Goal: Transaction & Acquisition: Book appointment/travel/reservation

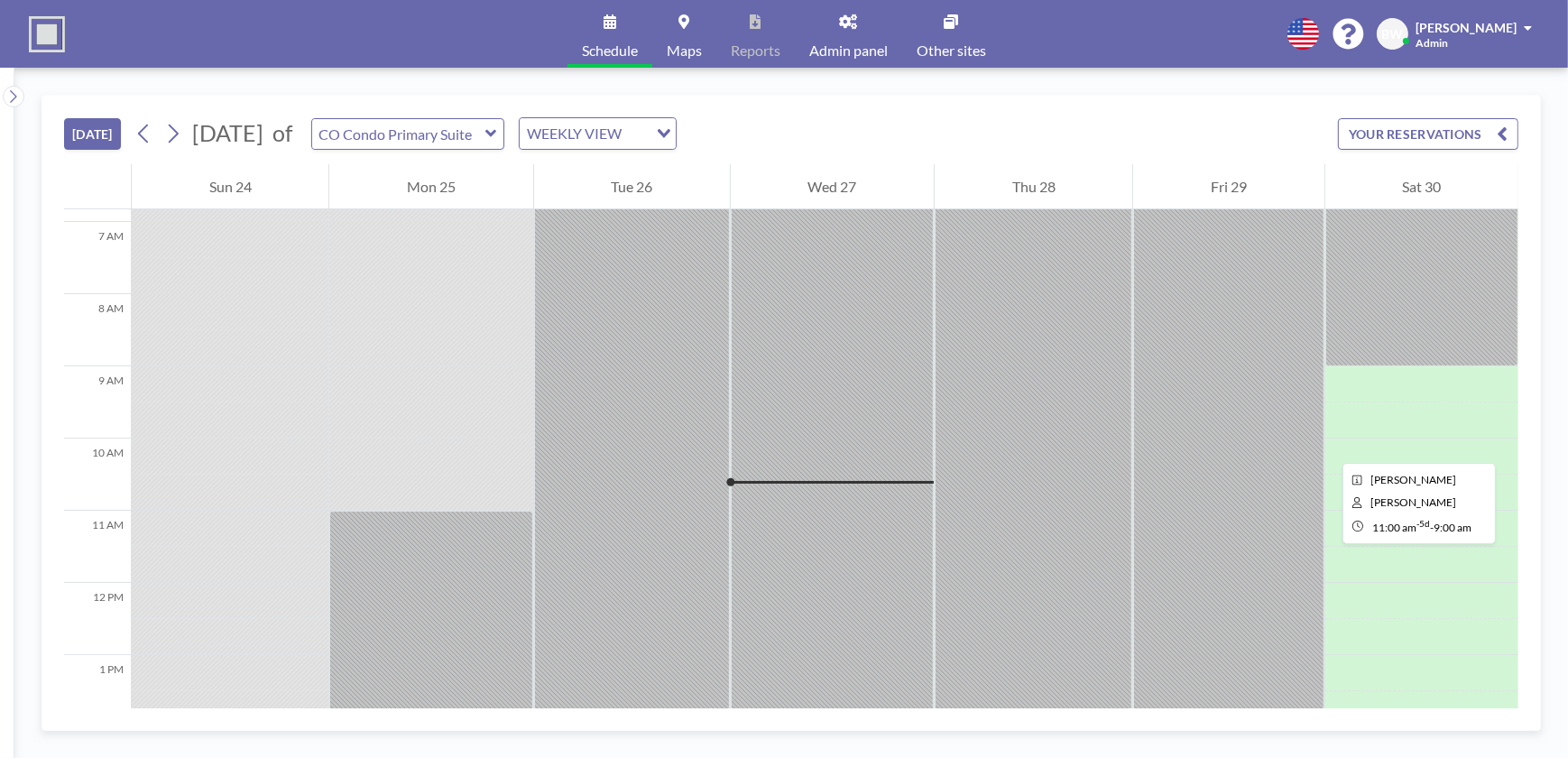
scroll to position [393, 0]
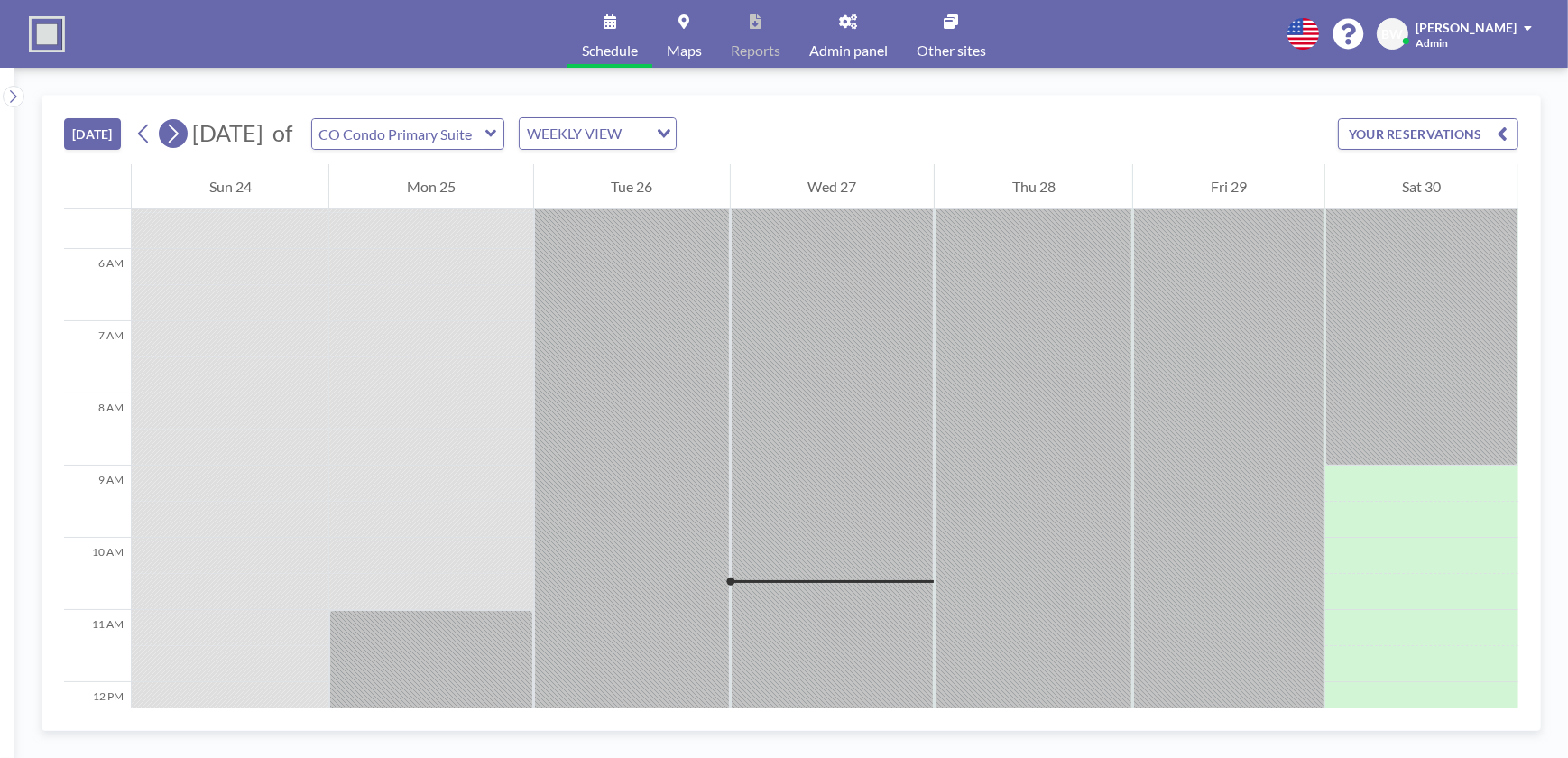
click at [176, 134] on icon at bounding box center [173, 133] width 18 height 27
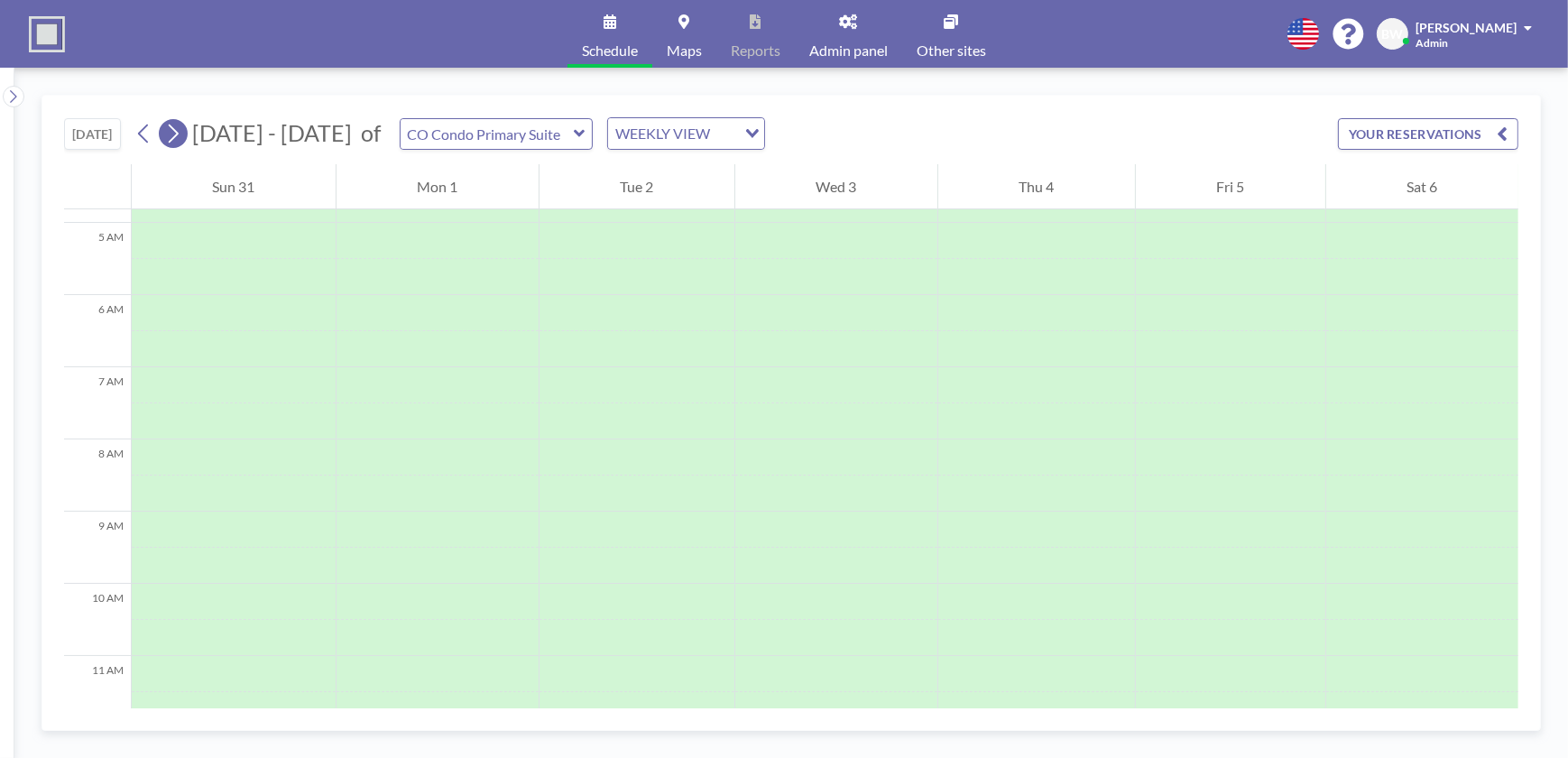
scroll to position [541, 0]
click at [177, 132] on icon at bounding box center [173, 133] width 18 height 27
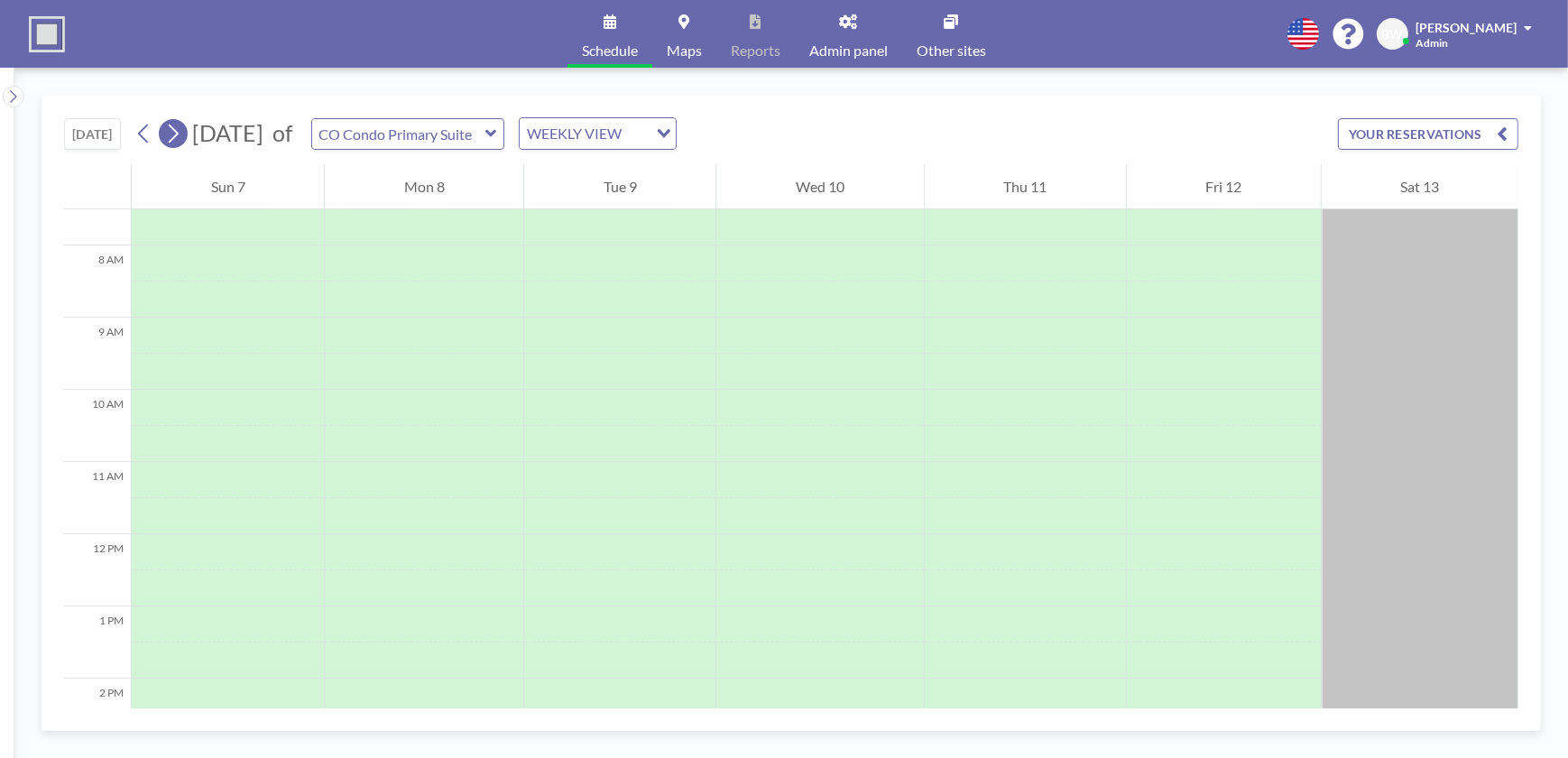
click at [177, 132] on icon at bounding box center [173, 133] width 18 height 27
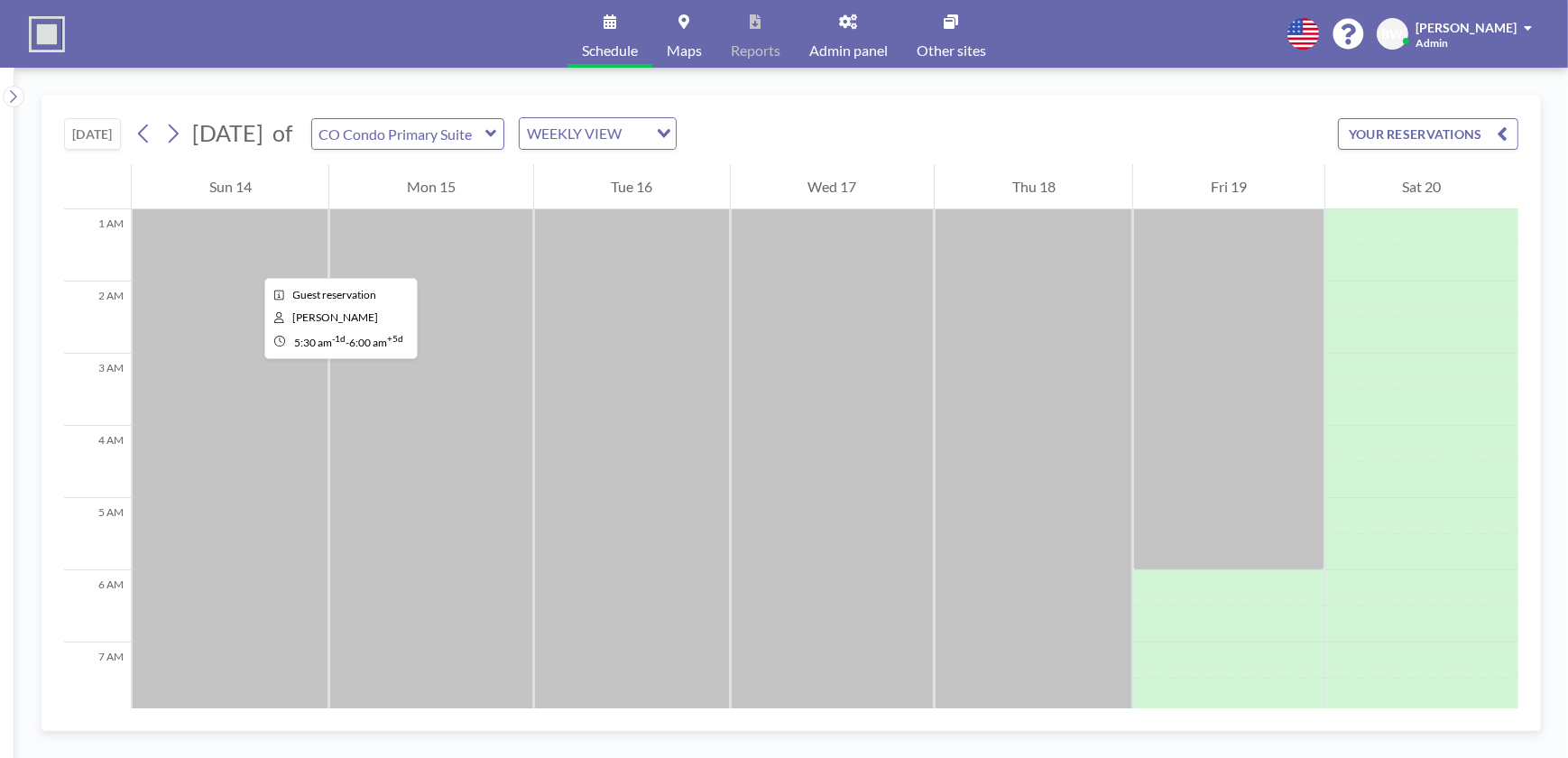
scroll to position [49, 0]
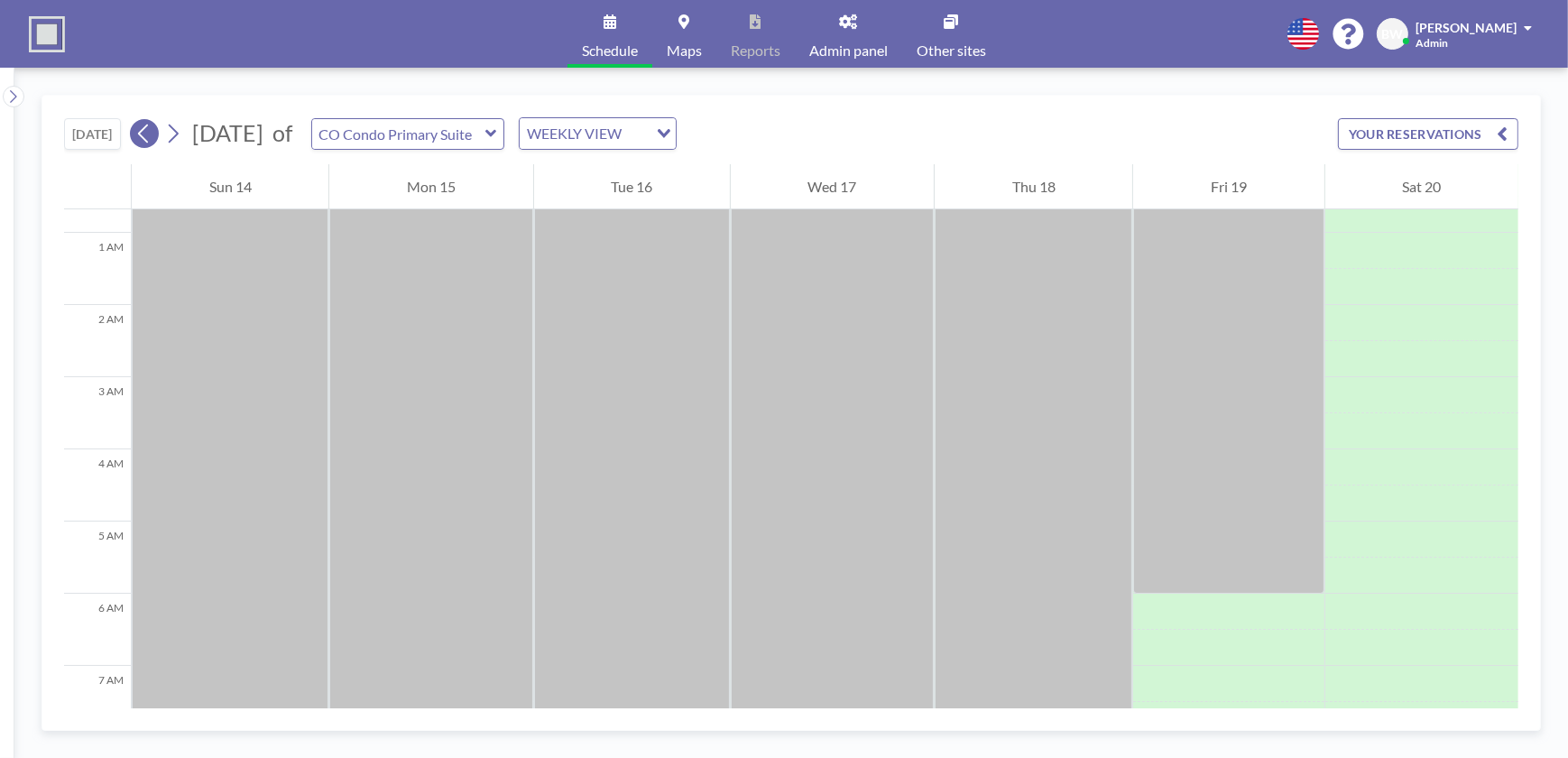
click at [144, 130] on icon at bounding box center [143, 133] width 10 height 18
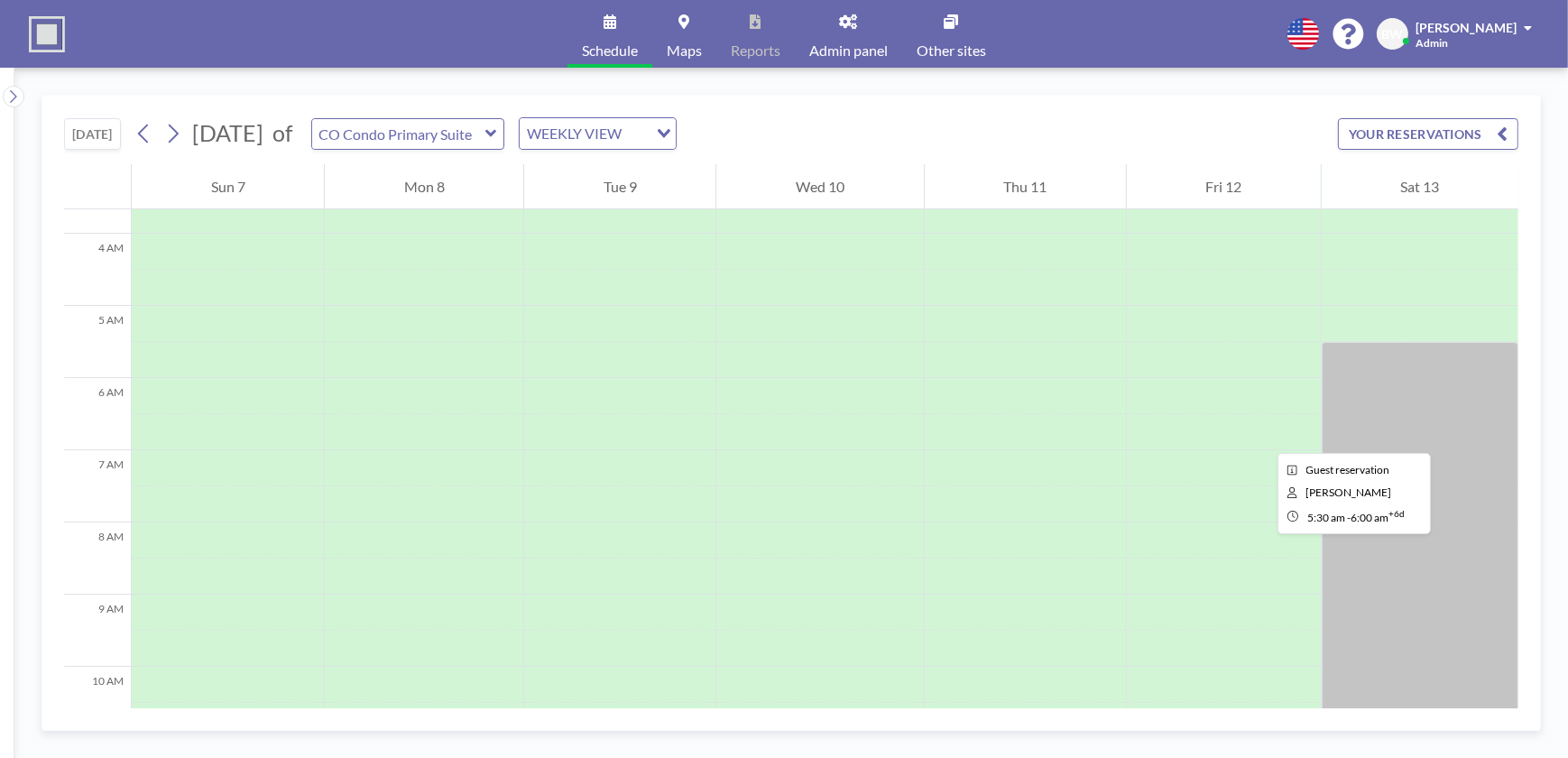
scroll to position [328, 0]
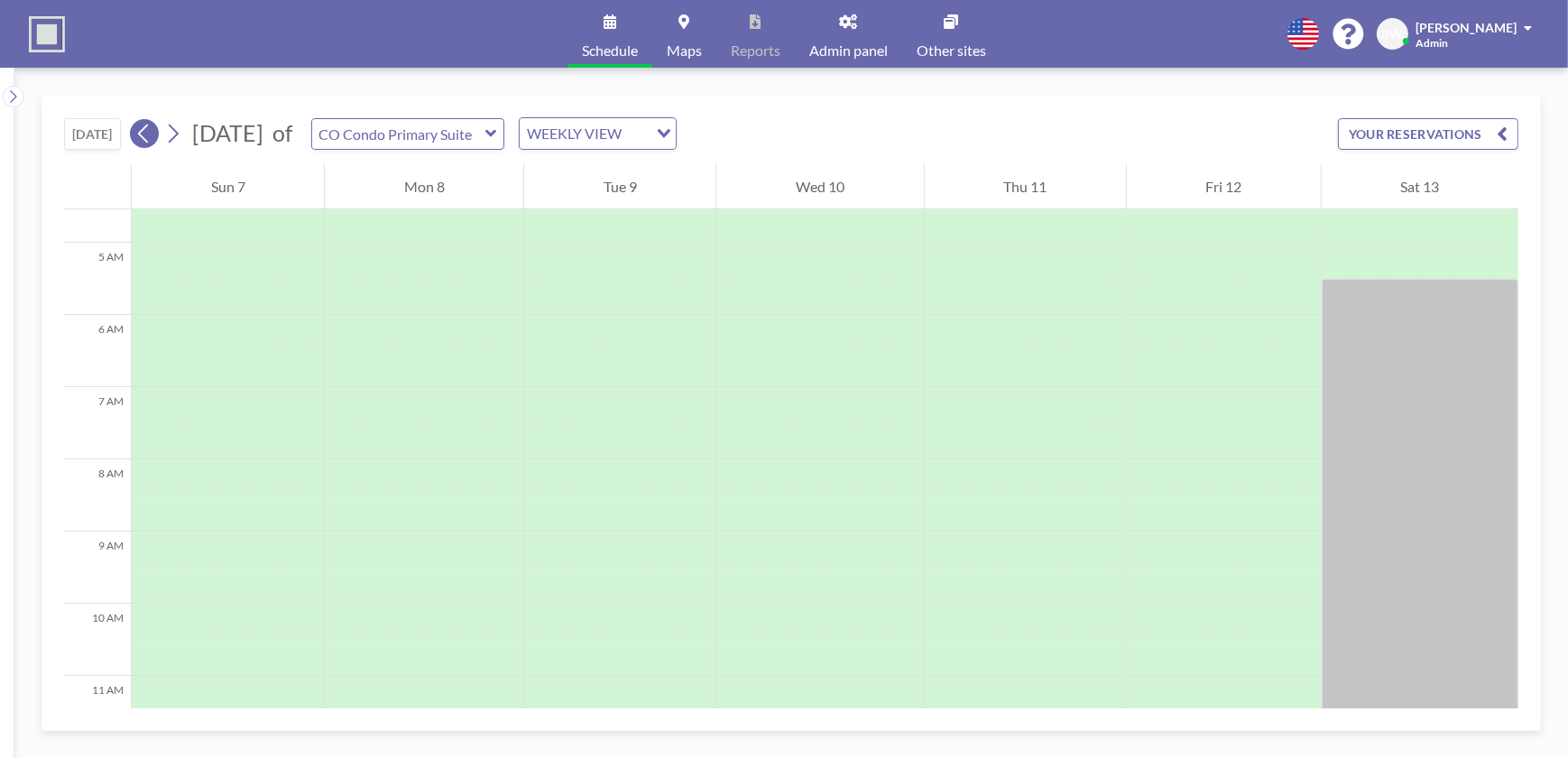
click at [152, 133] on icon at bounding box center [144, 133] width 18 height 27
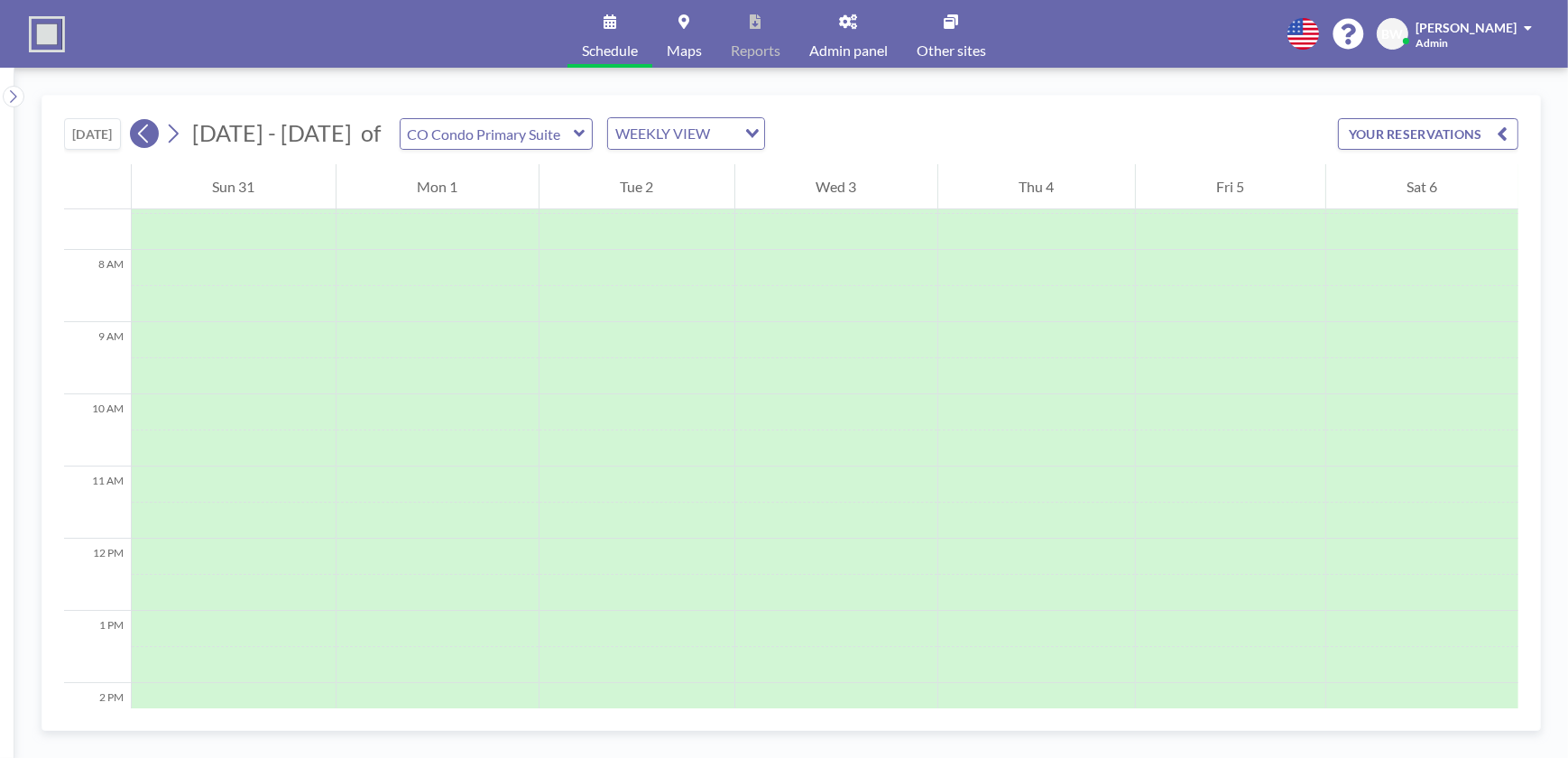
scroll to position [541, 0]
click at [152, 133] on icon at bounding box center [144, 133] width 18 height 27
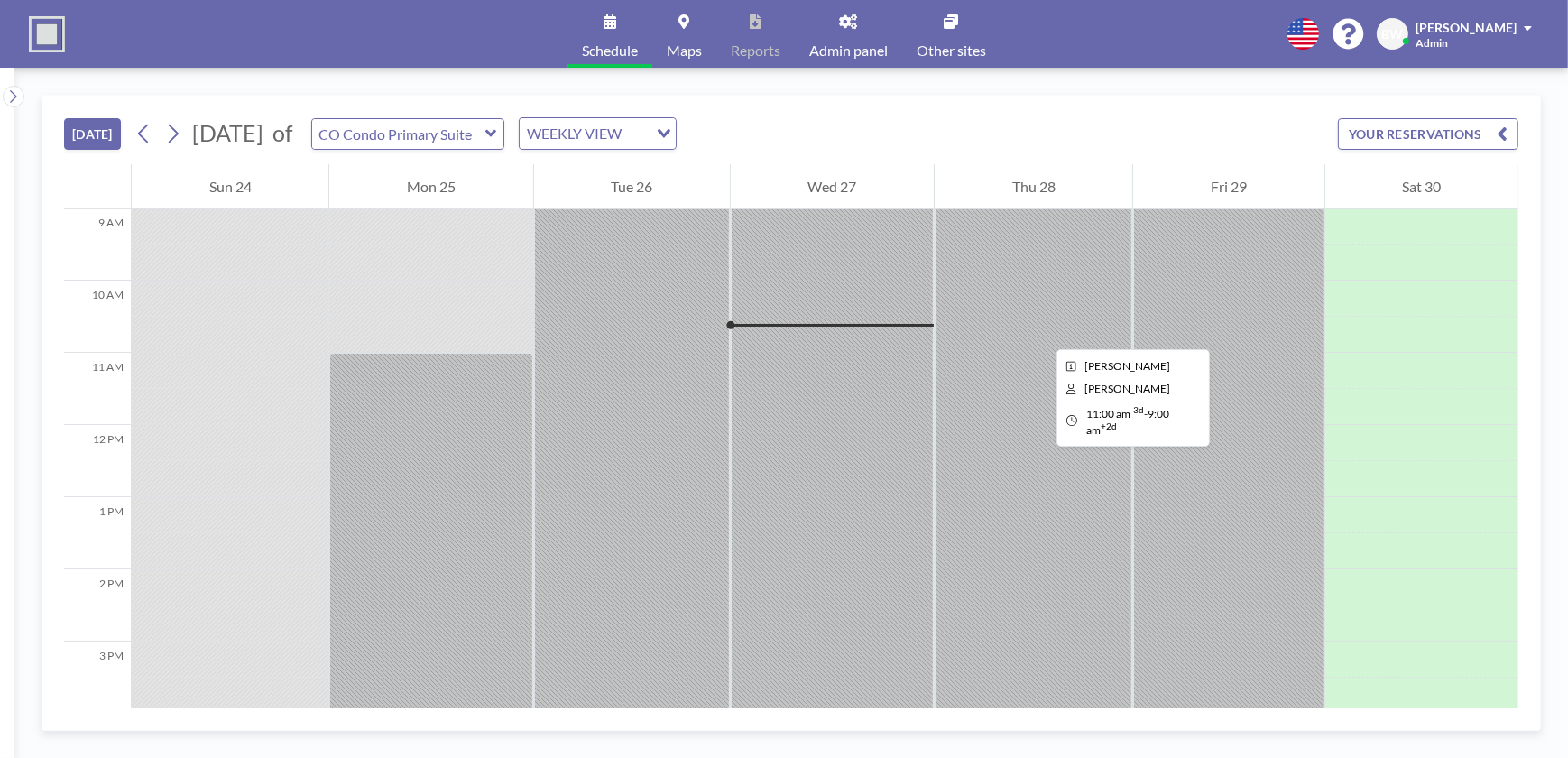
scroll to position [667, 0]
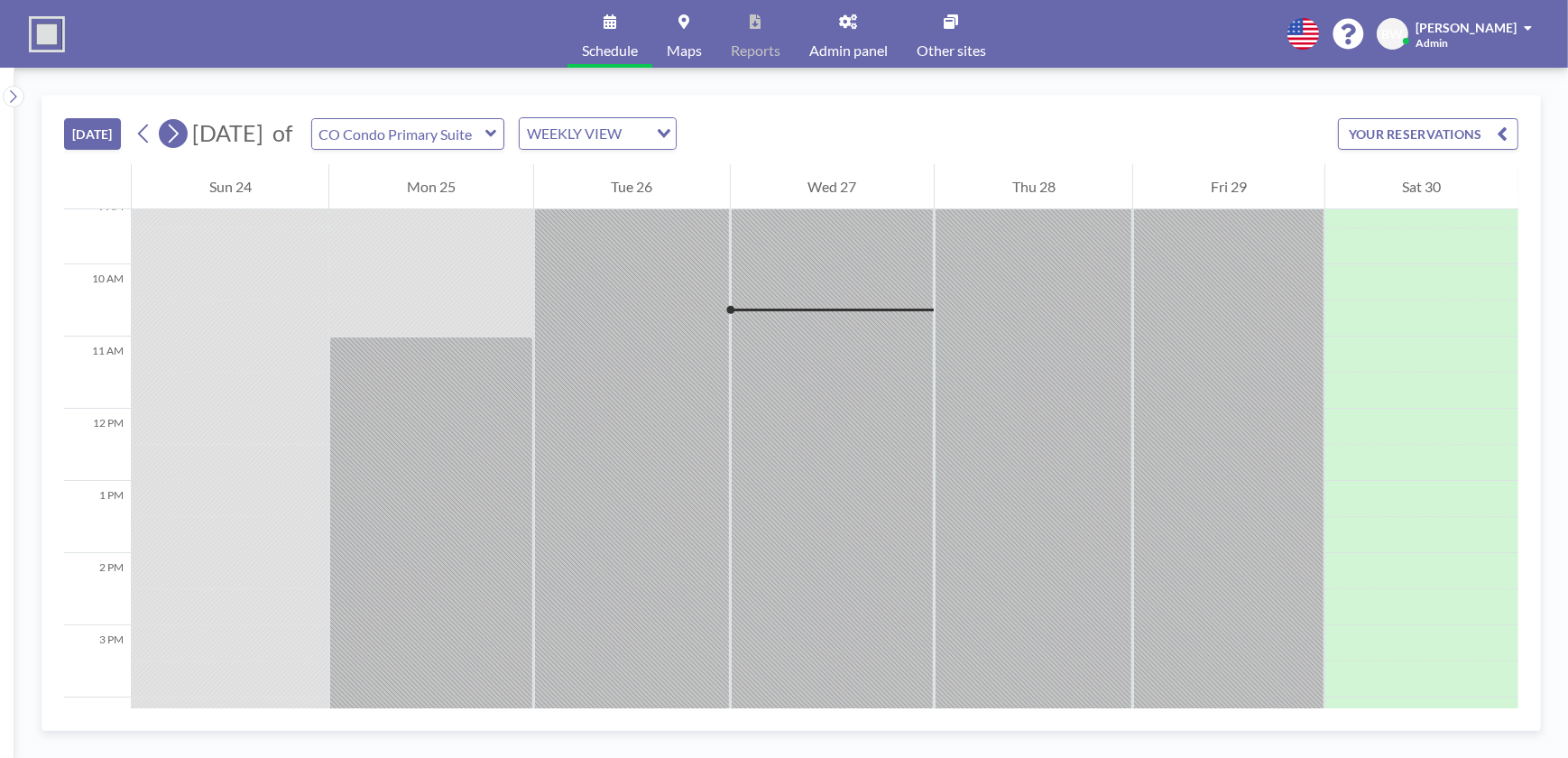
click at [173, 131] on icon at bounding box center [173, 133] width 18 height 27
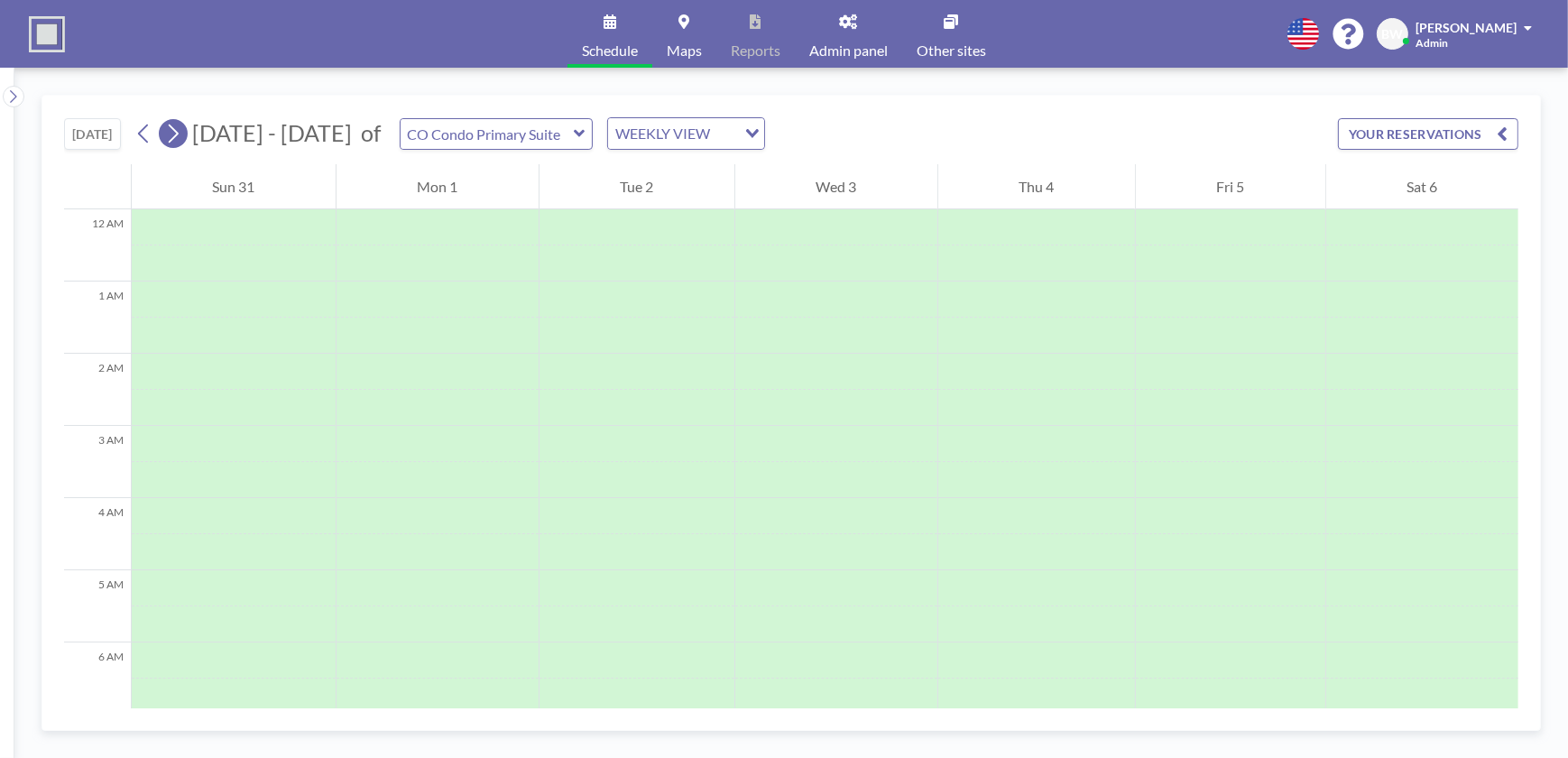
scroll to position [541, 0]
click at [173, 131] on icon at bounding box center [173, 133] width 18 height 27
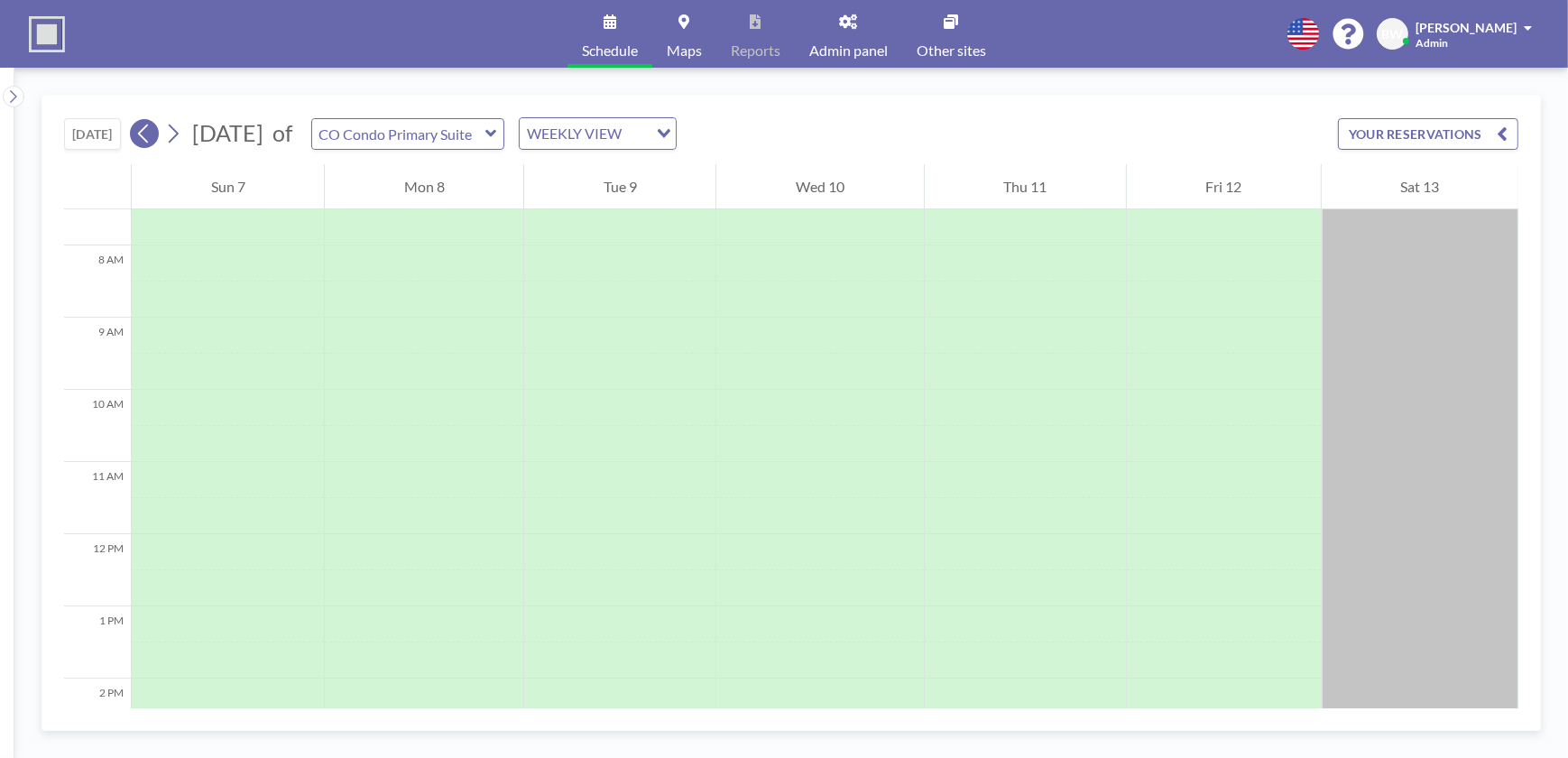
click at [147, 135] on icon at bounding box center [144, 133] width 18 height 27
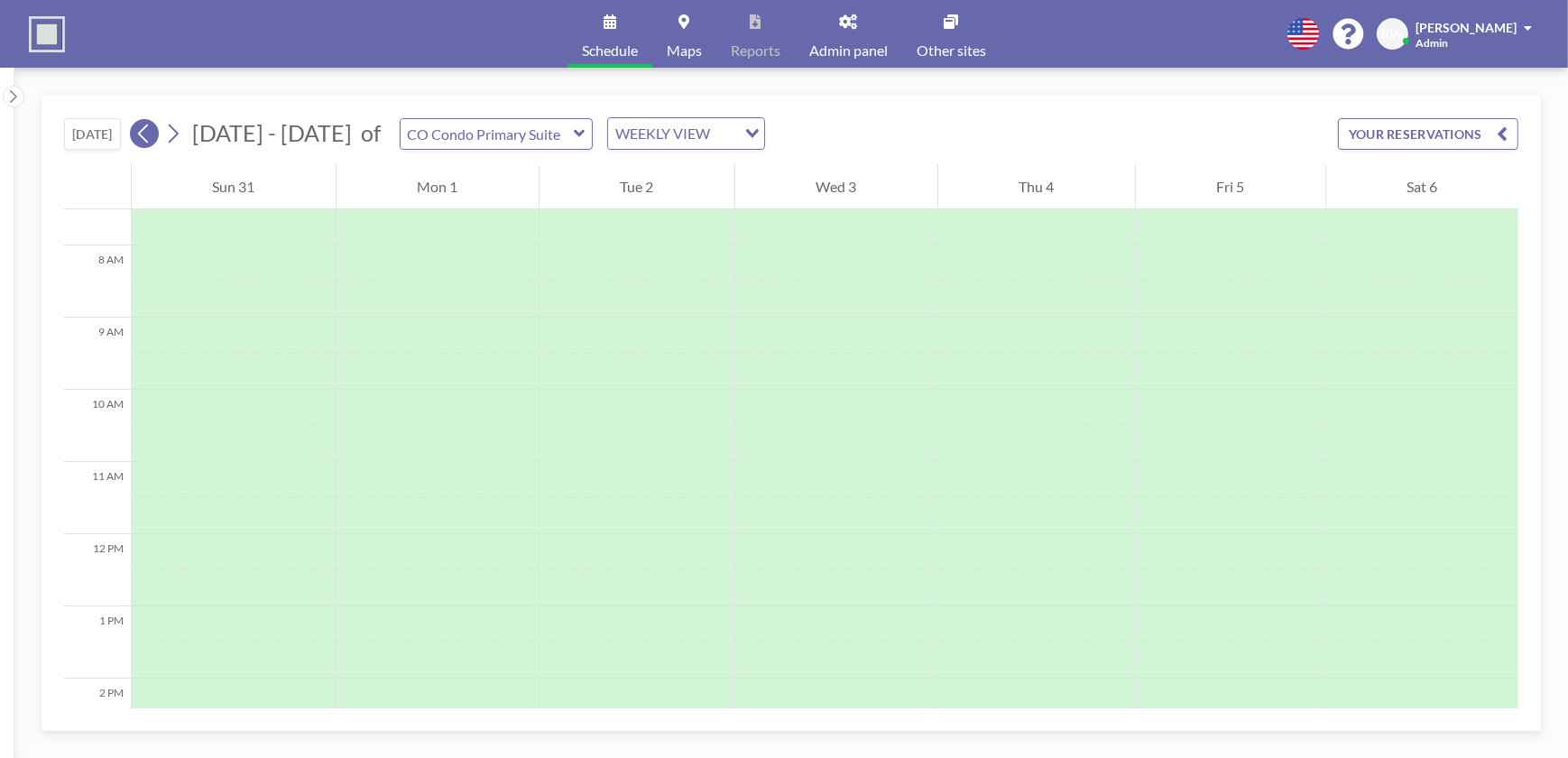
click at [147, 135] on icon at bounding box center [144, 133] width 18 height 27
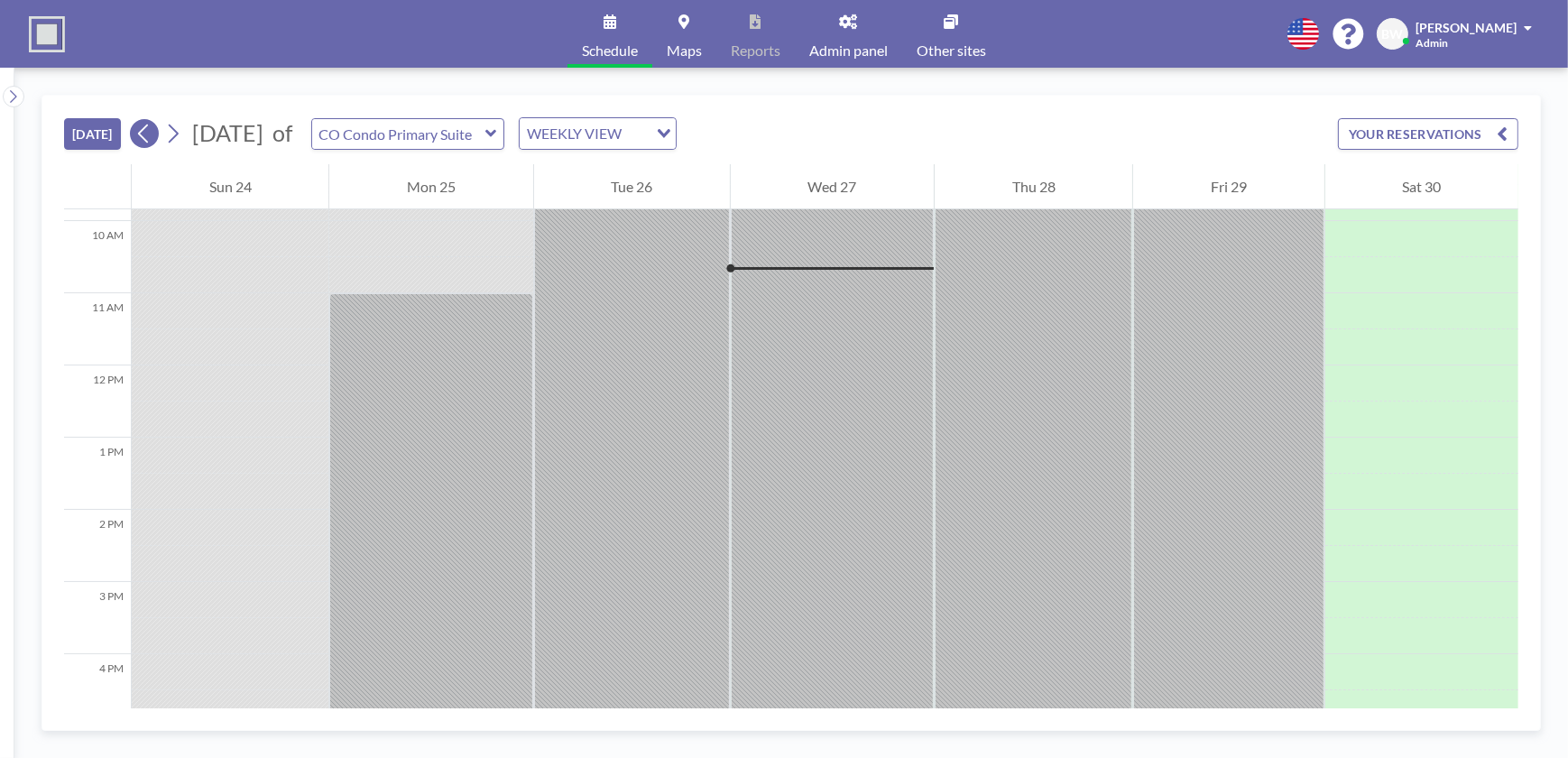
scroll to position [722, 0]
click at [179, 133] on icon at bounding box center [173, 133] width 10 height 18
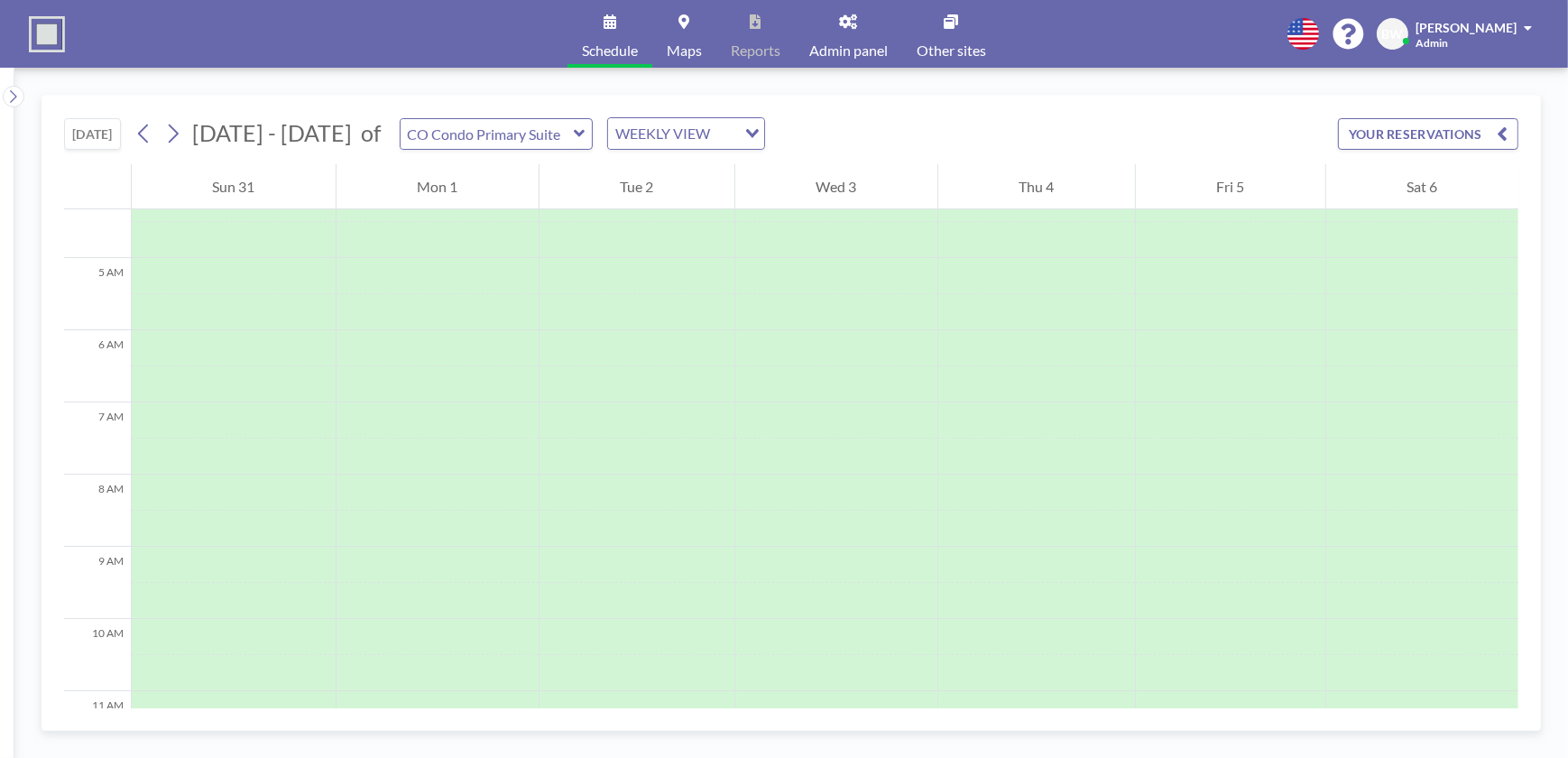
scroll to position [541, 0]
click at [179, 133] on icon at bounding box center [173, 133] width 18 height 27
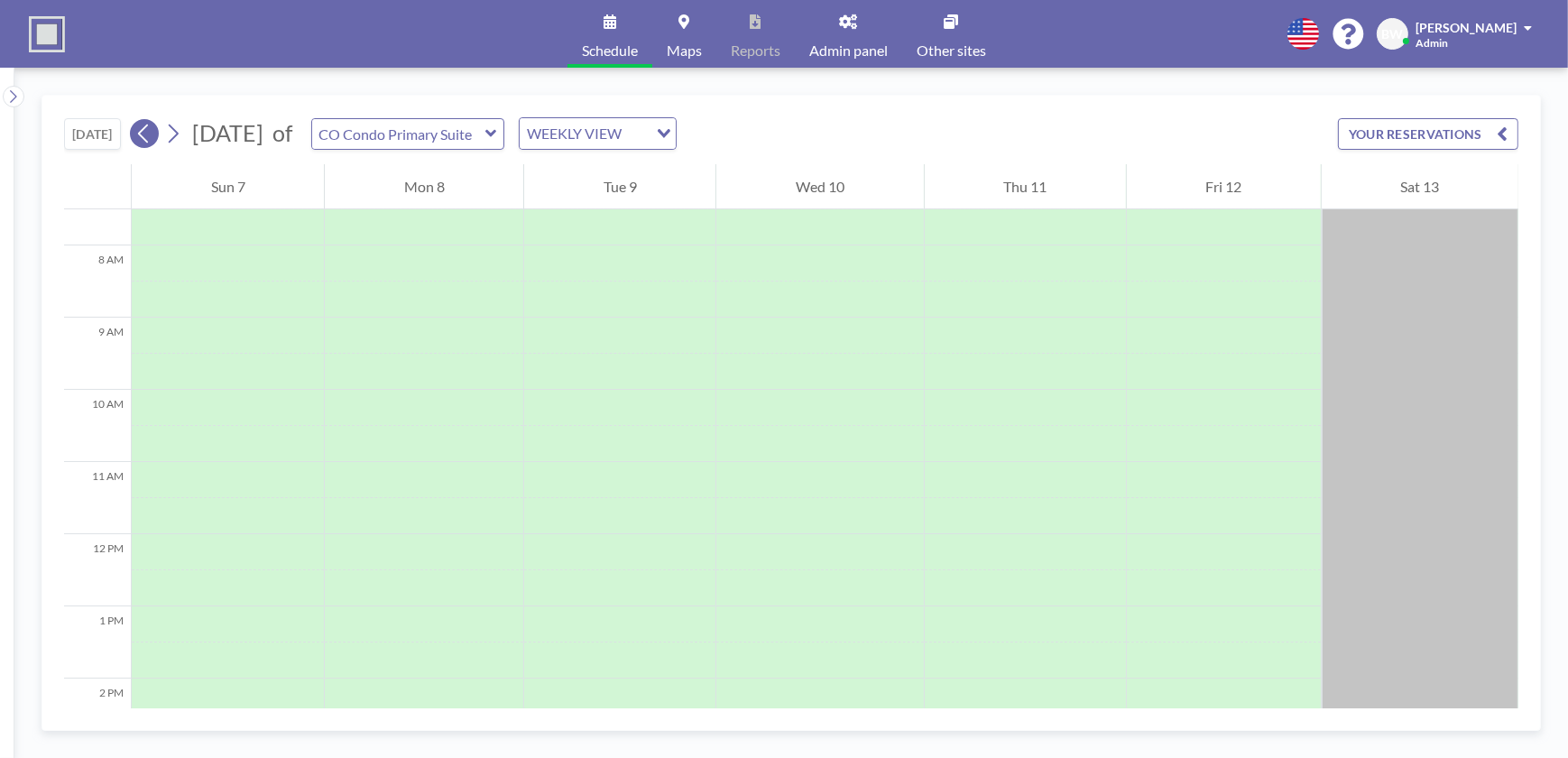
click at [144, 136] on icon at bounding box center [143, 133] width 10 height 18
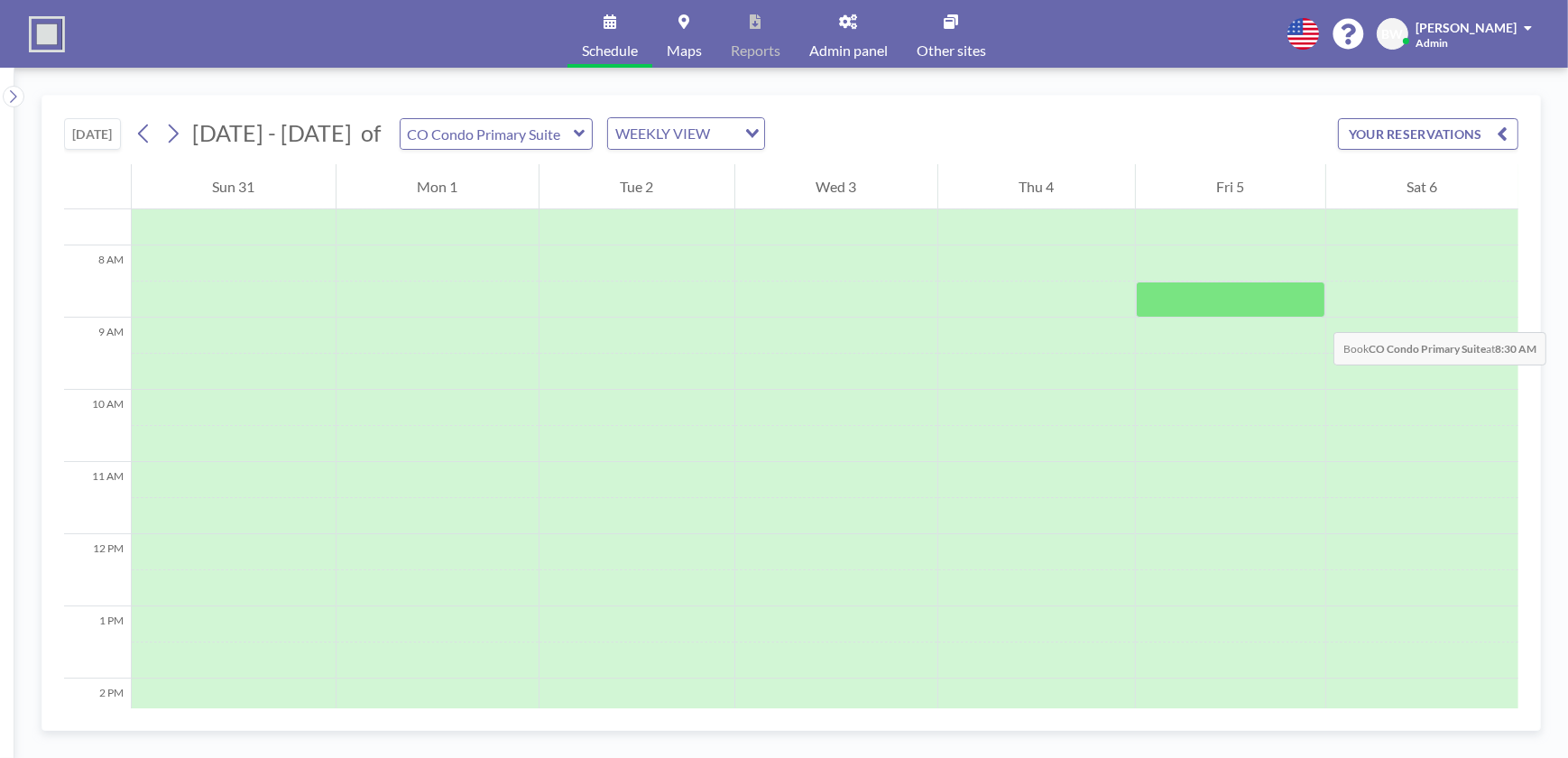
scroll to position [459, 0]
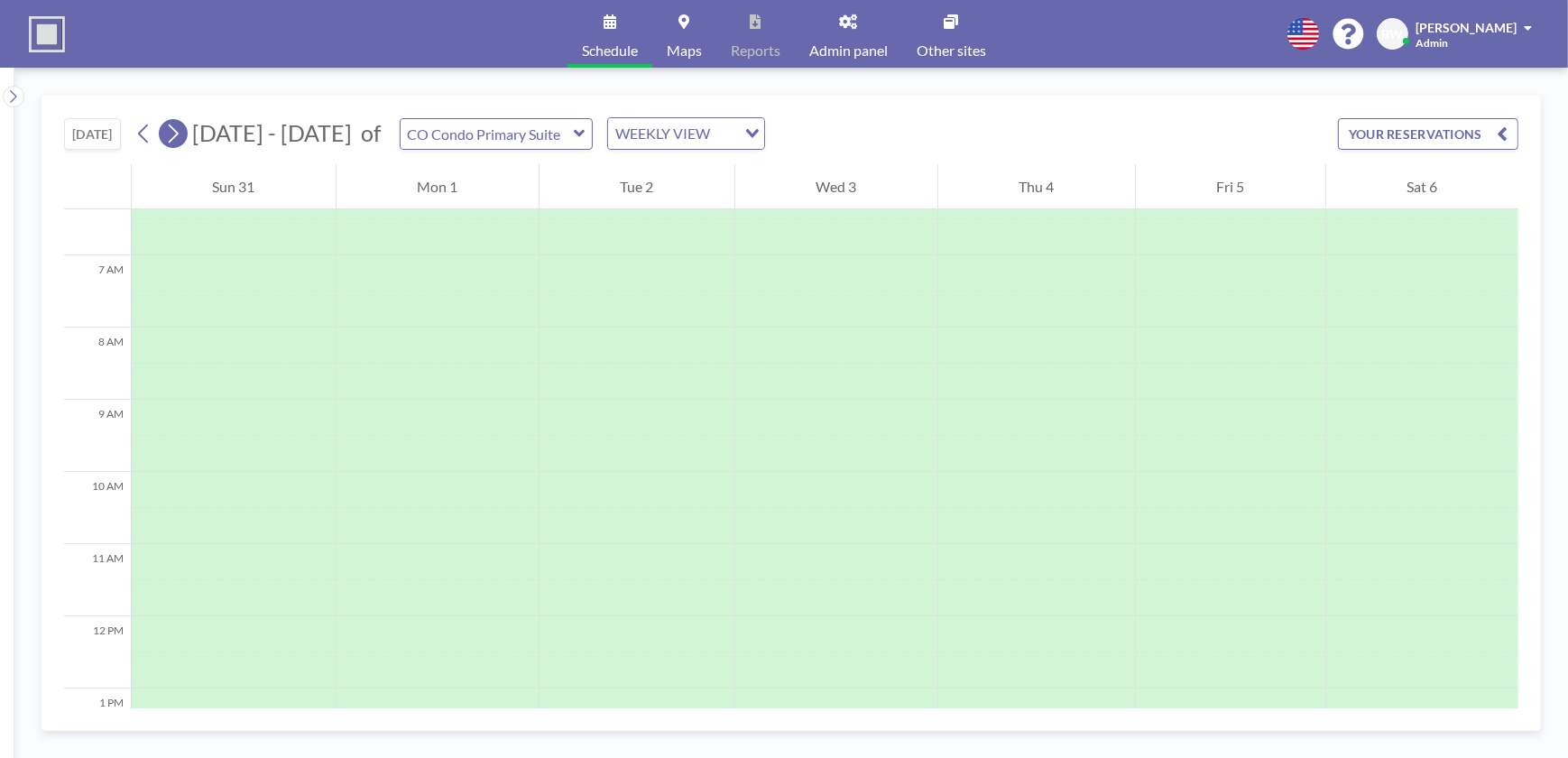
click at [174, 135] on icon at bounding box center [173, 133] width 18 height 27
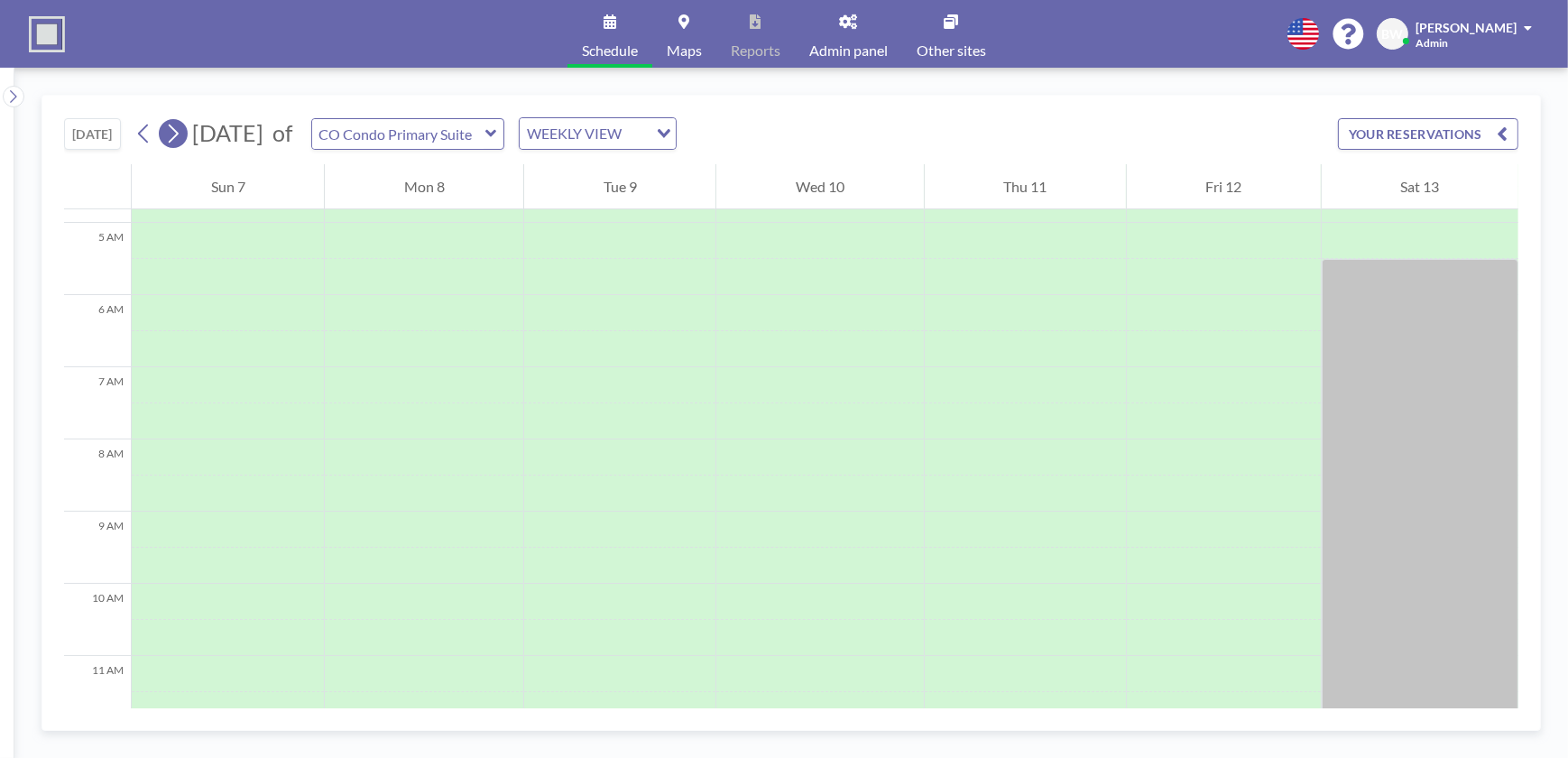
scroll to position [541, 0]
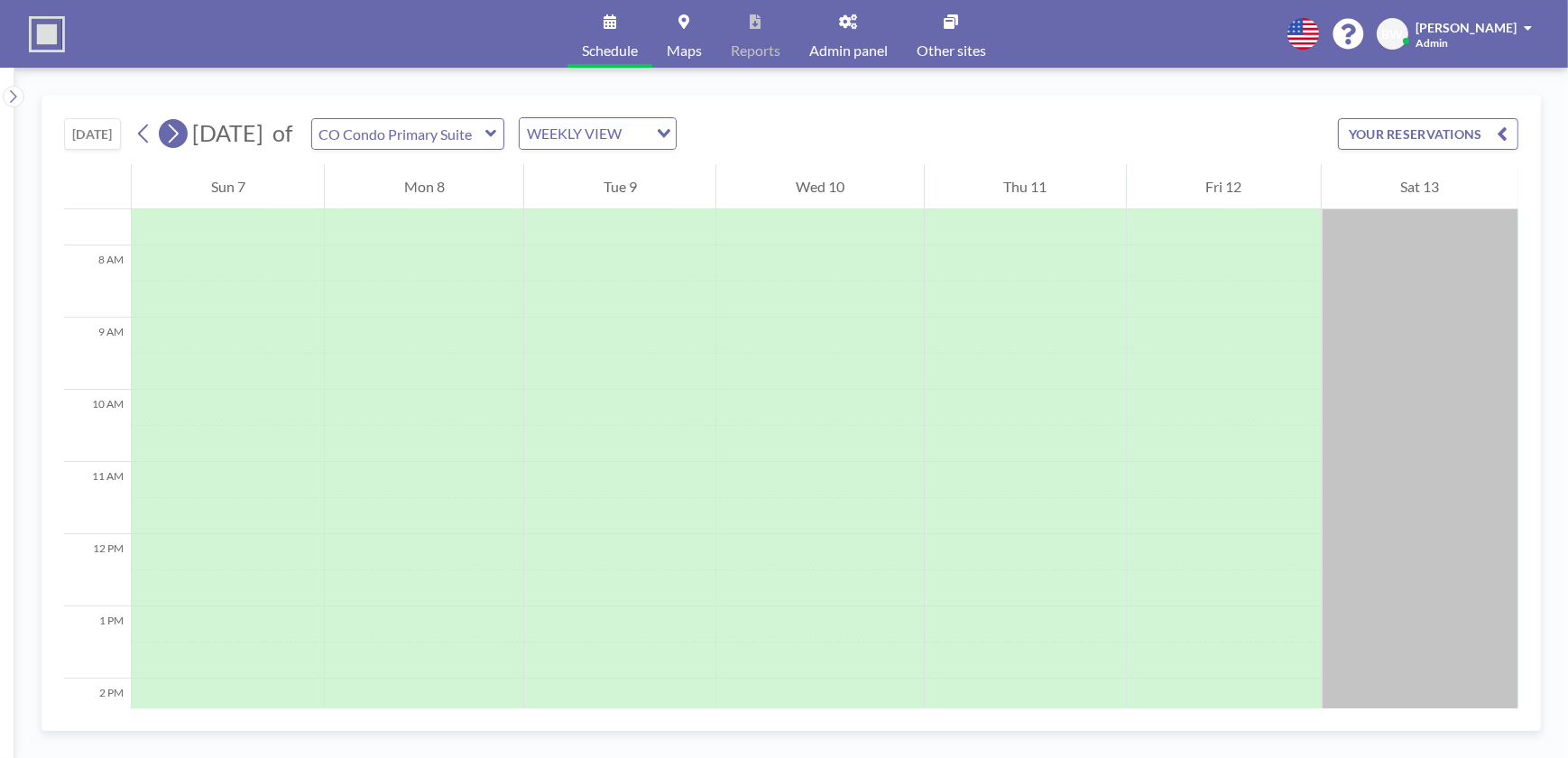
click at [174, 135] on icon at bounding box center [173, 133] width 18 height 27
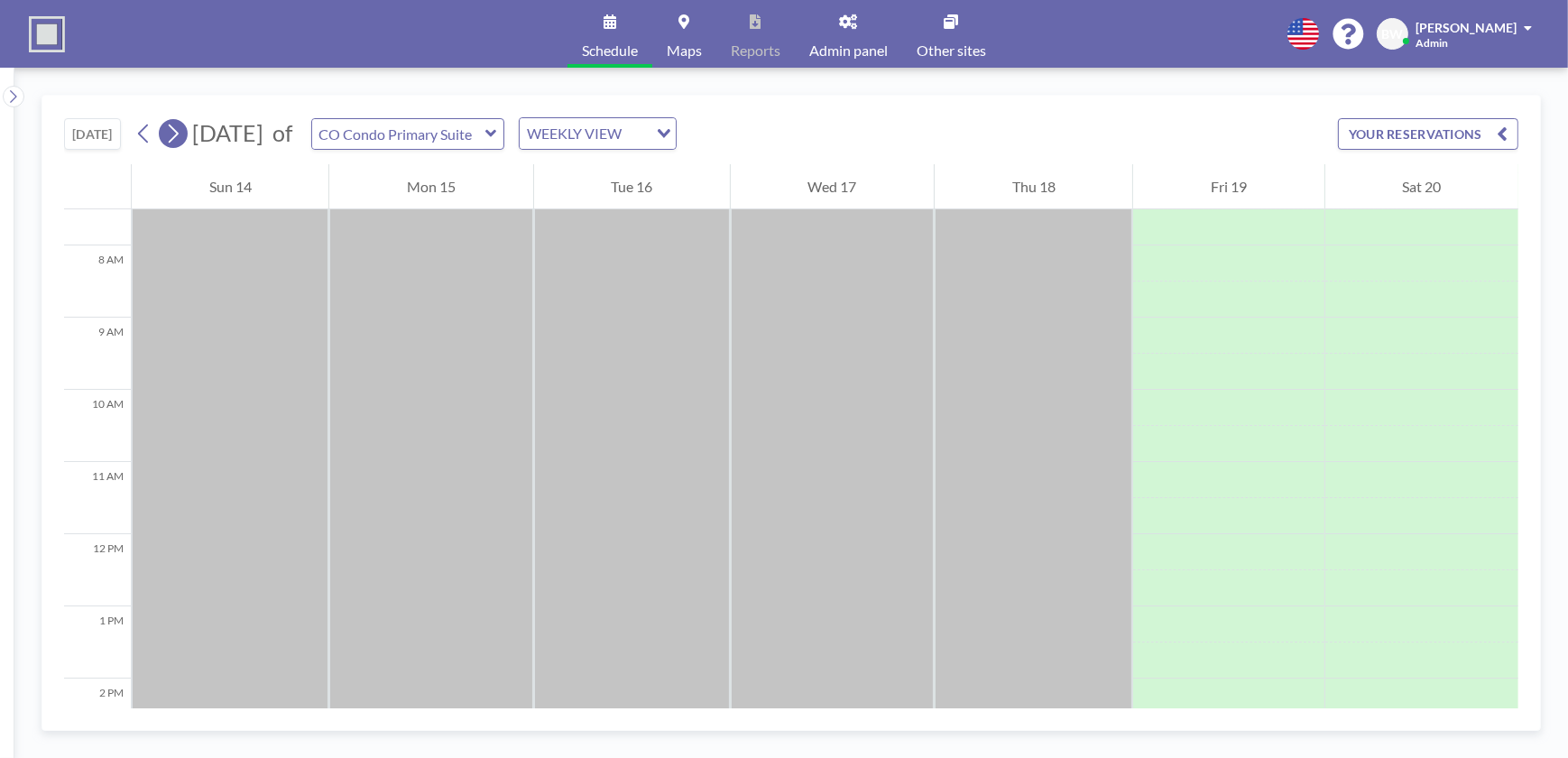
click at [178, 135] on icon at bounding box center [173, 133] width 10 height 18
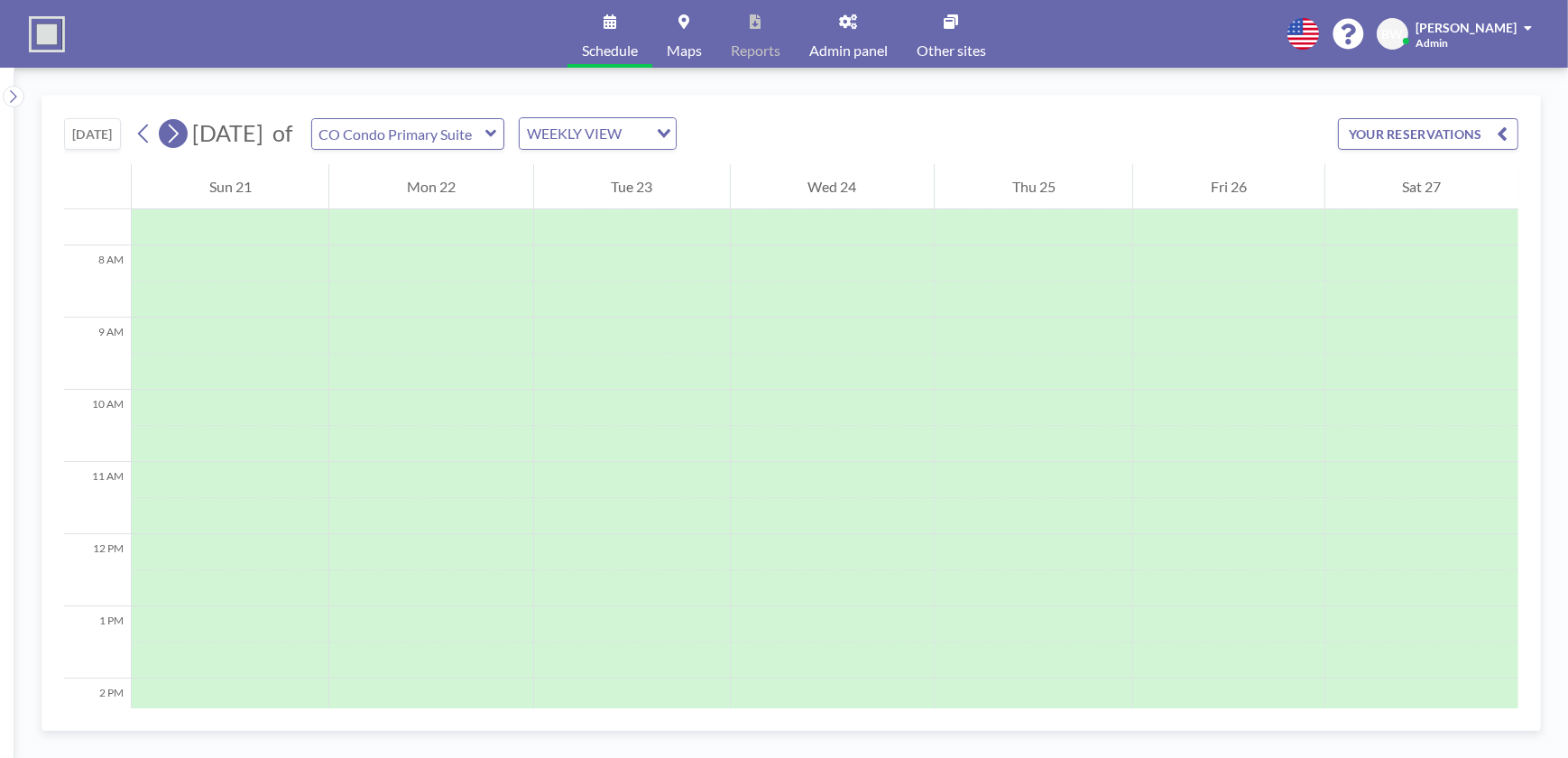
click at [178, 135] on icon at bounding box center [173, 133] width 10 height 18
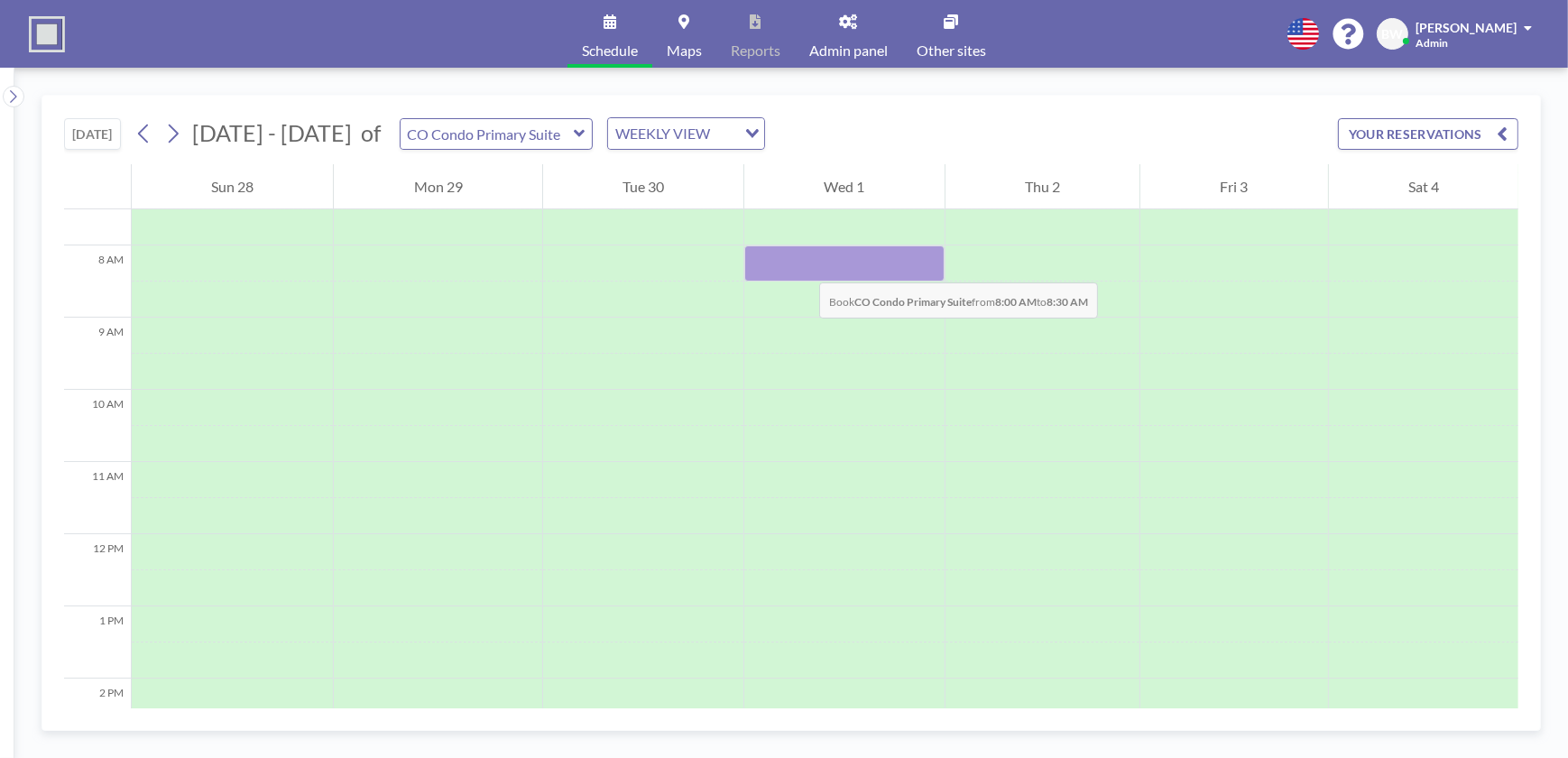
click at [802, 265] on div at bounding box center [843, 263] width 199 height 36
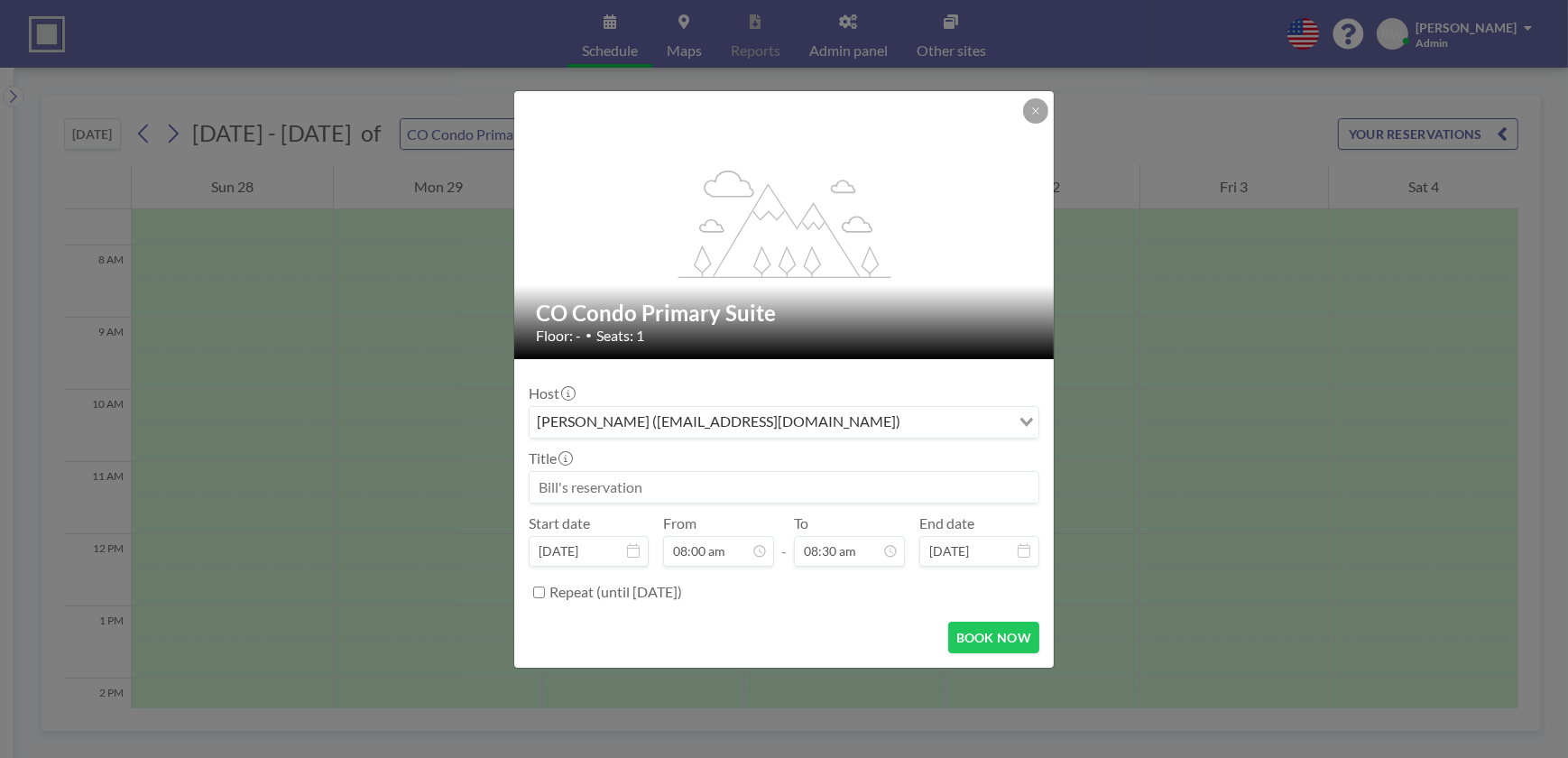
click at [667, 487] on input at bounding box center [783, 487] width 509 height 31
type input "<"
click at [541, 485] on input "[PERSON_NAME]" at bounding box center [783, 487] width 509 height 31
click at [665, 487] on input "UK [PERSON_NAME]" at bounding box center [783, 487] width 509 height 31
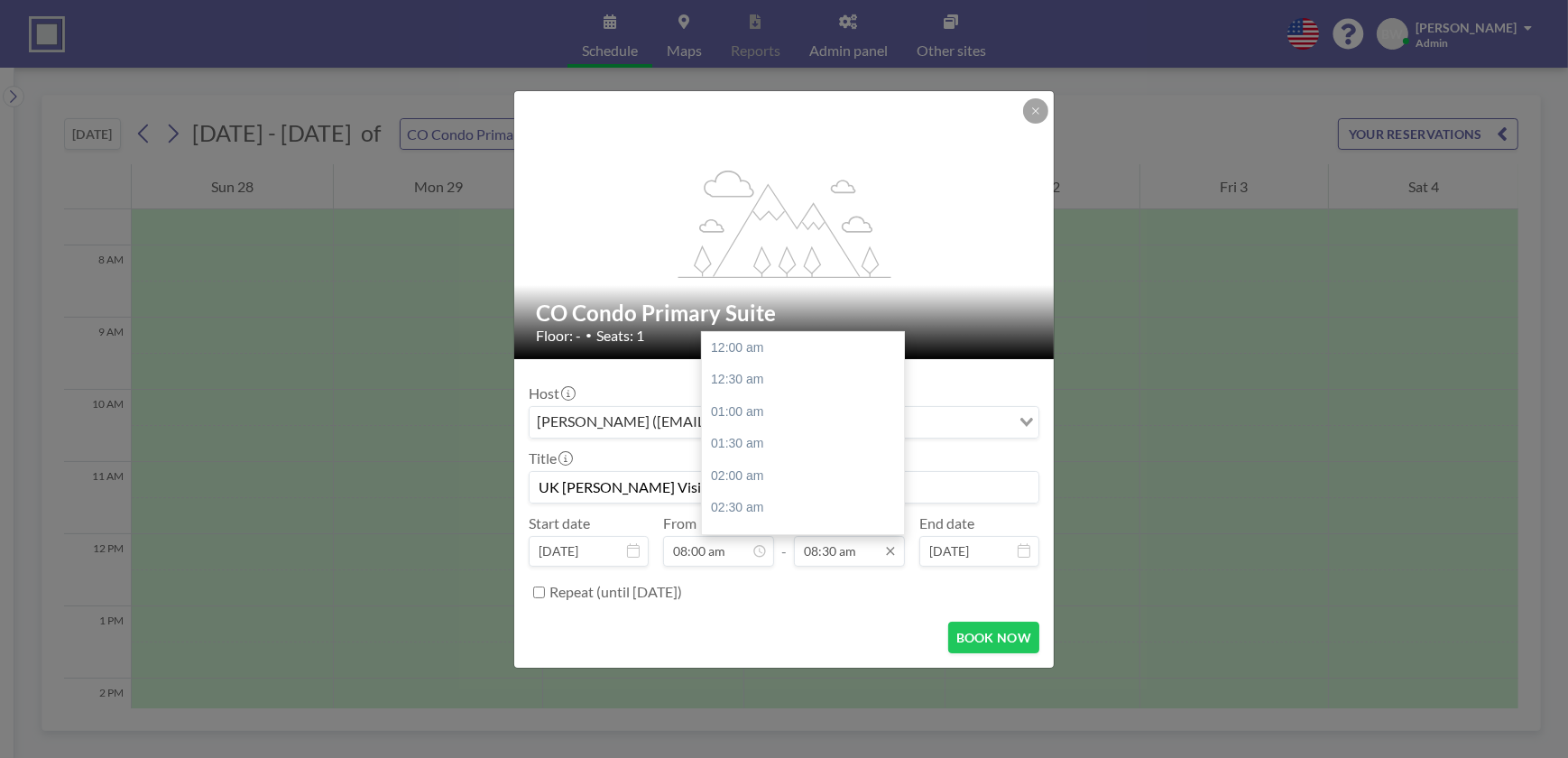
scroll to position [546, 0]
type input "UK [PERSON_NAME] Visit to HQ"
click at [848, 556] on input "08:30 am" at bounding box center [849, 552] width 111 height 31
click at [763, 496] on div "06:30 pm" at bounding box center [807, 497] width 210 height 32
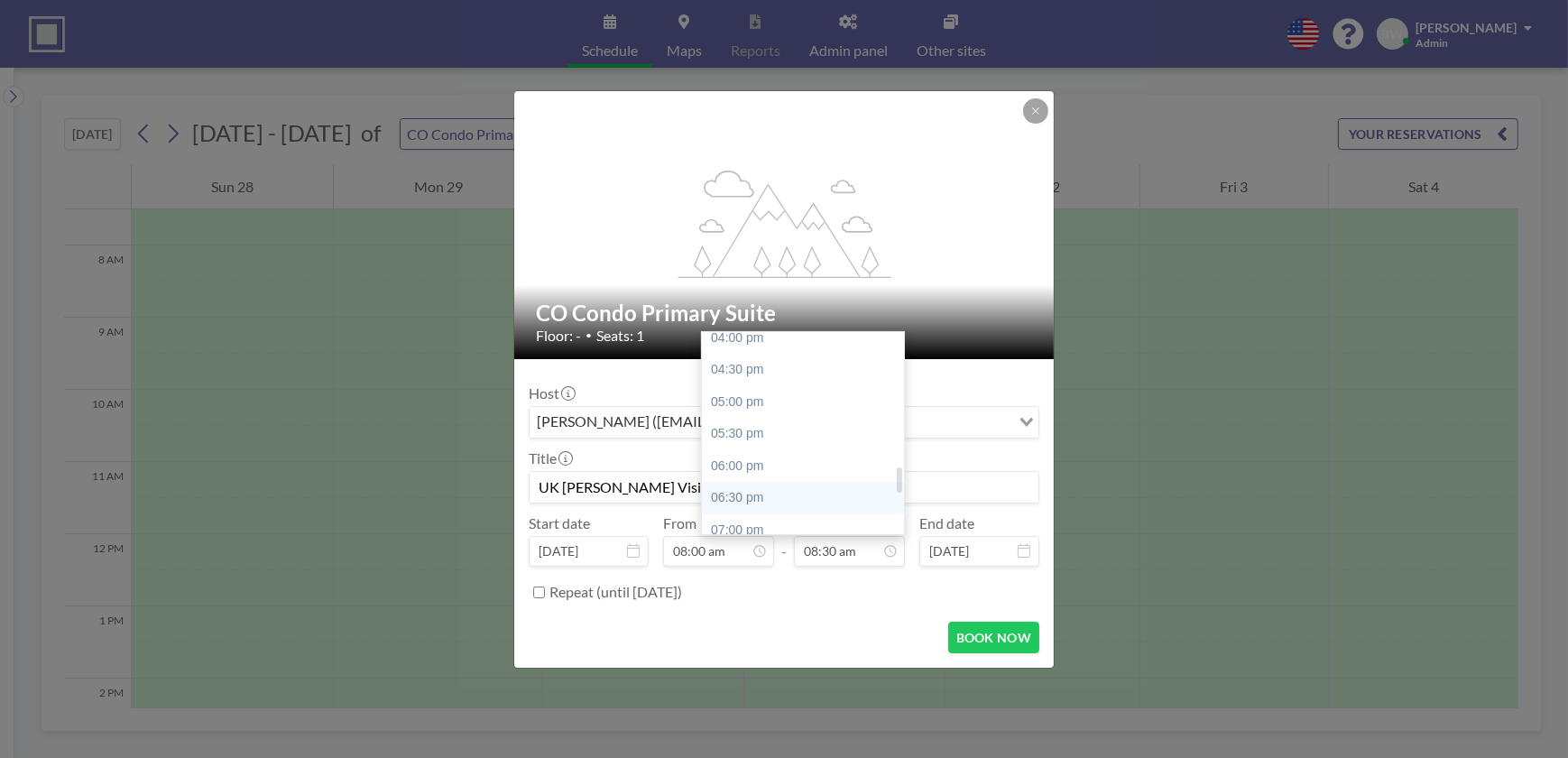
type input "06:30 pm"
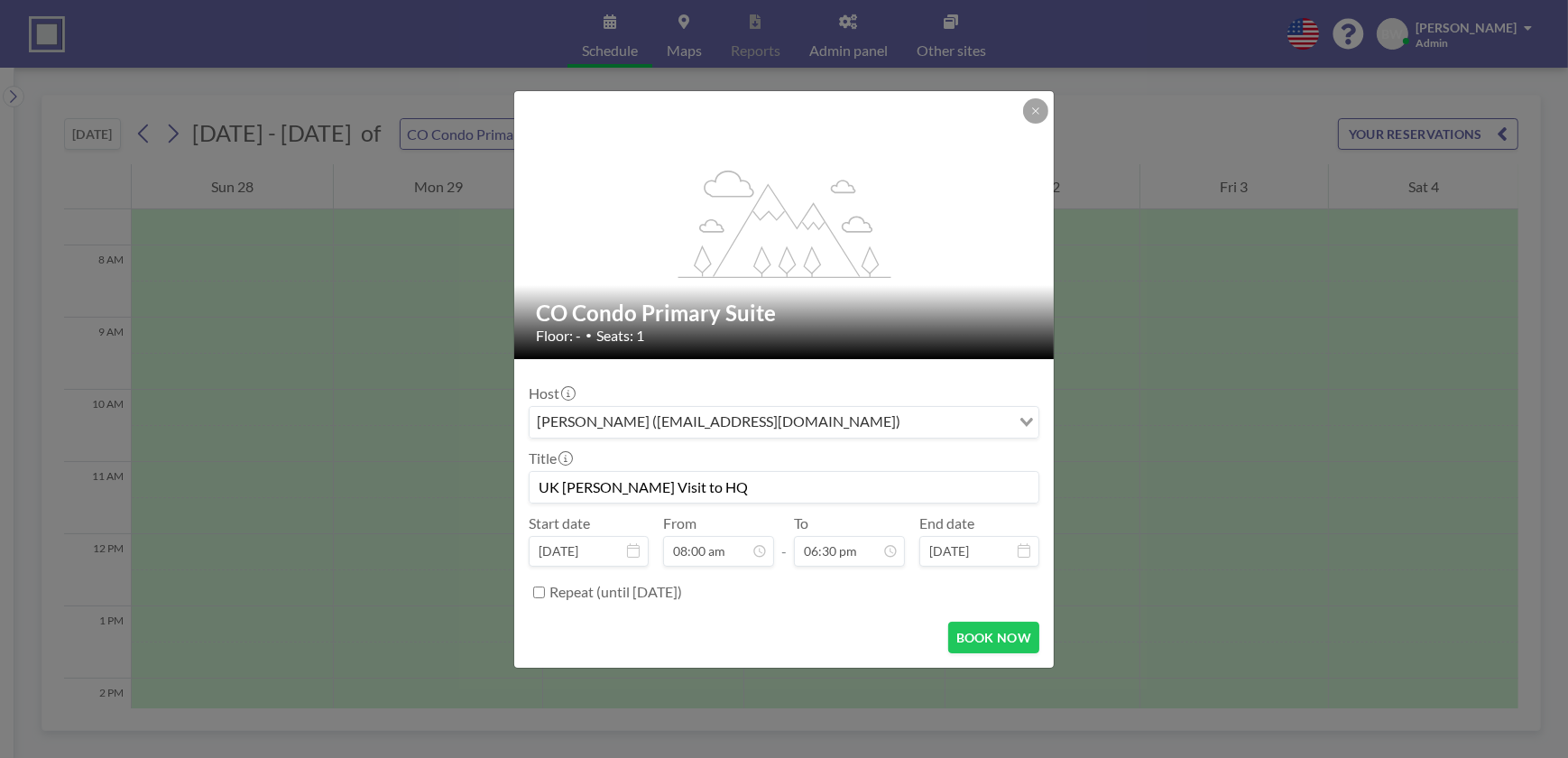
click at [1025, 551] on icon at bounding box center [1023, 550] width 13 height 15
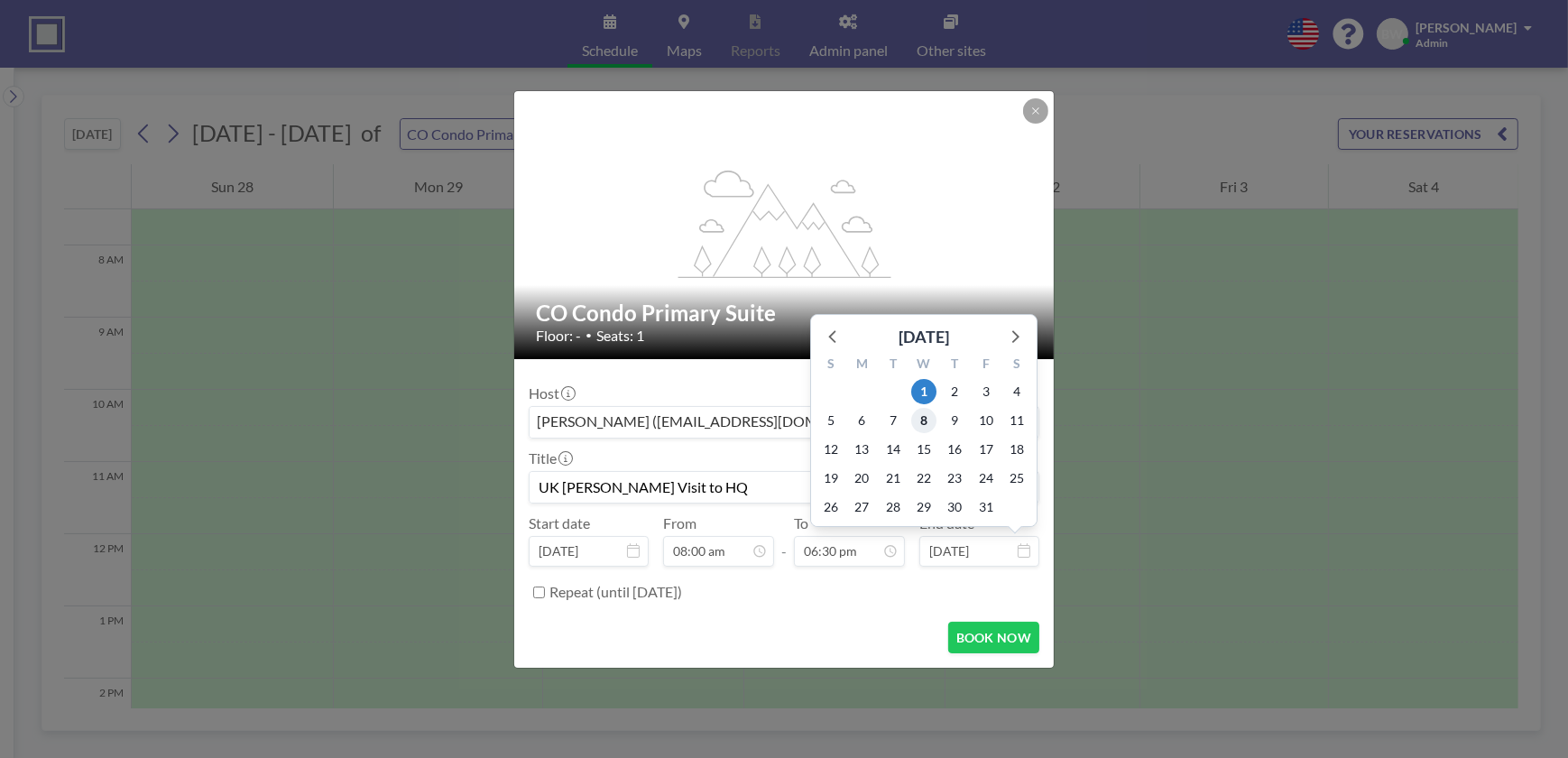
click at [925, 422] on span "8" at bounding box center [924, 420] width 25 height 25
type input "[DATE]"
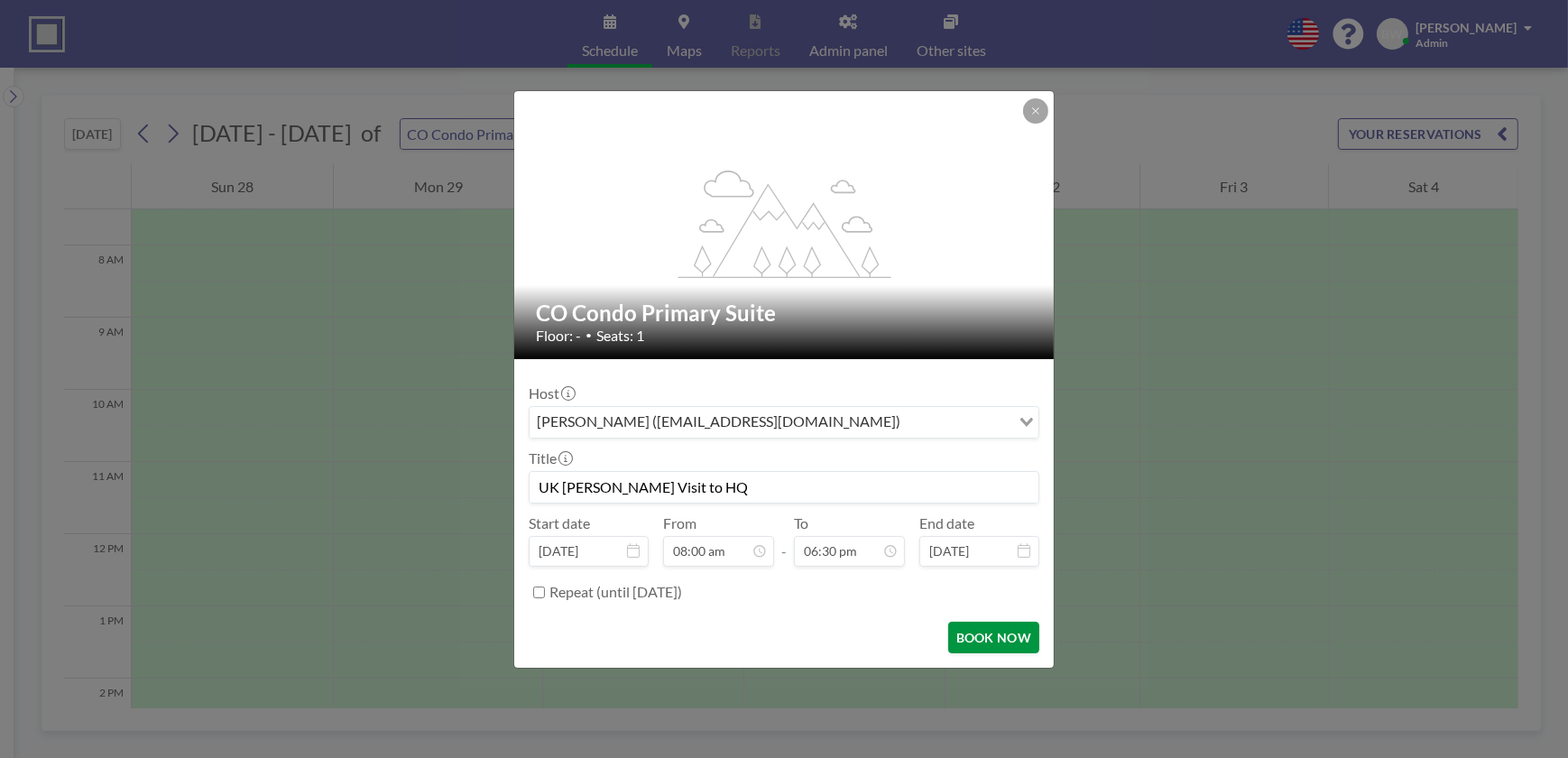
click at [980, 635] on button "BOOK NOW" at bounding box center [994, 637] width 91 height 31
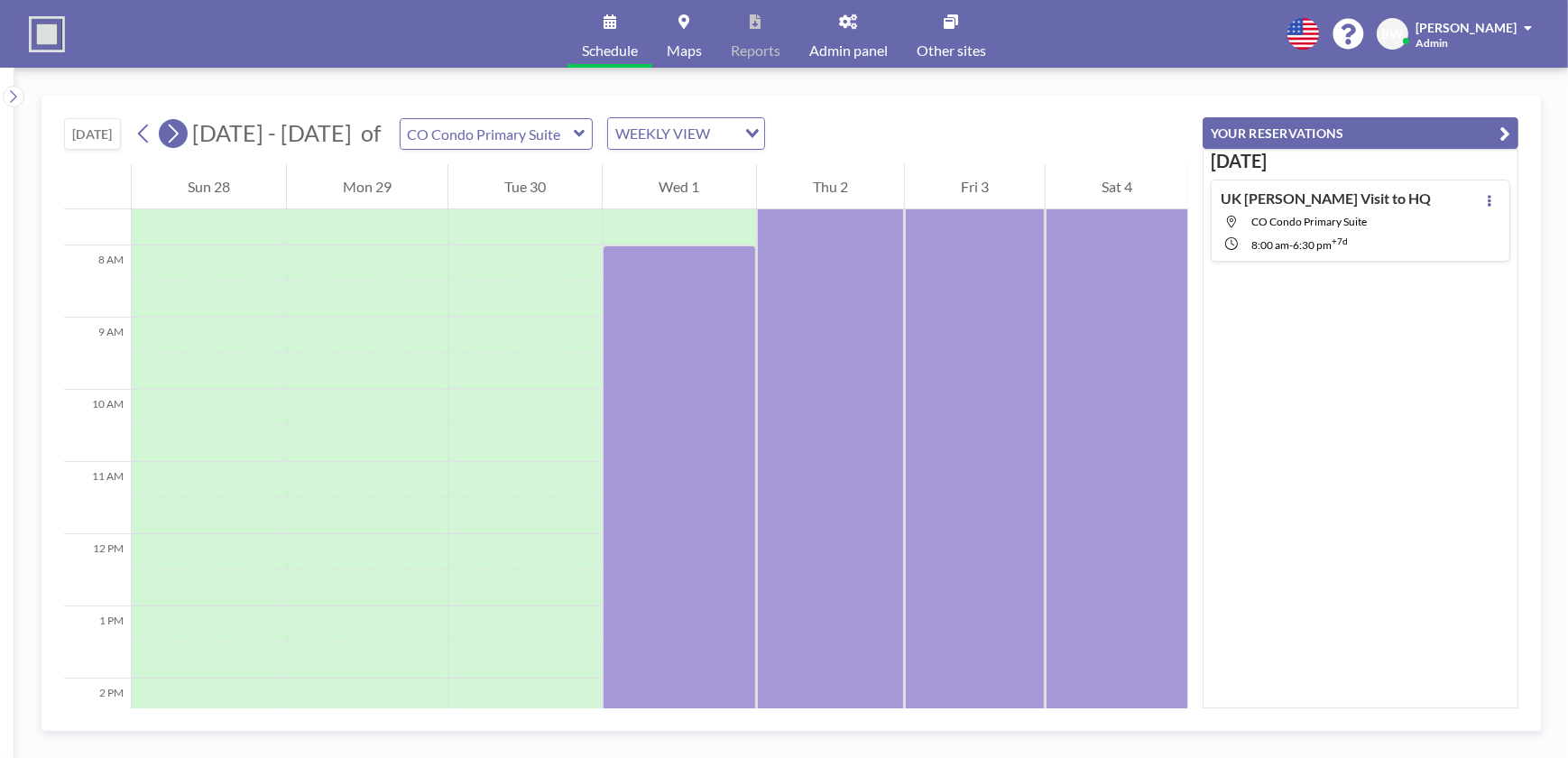
click at [175, 132] on icon at bounding box center [173, 133] width 18 height 27
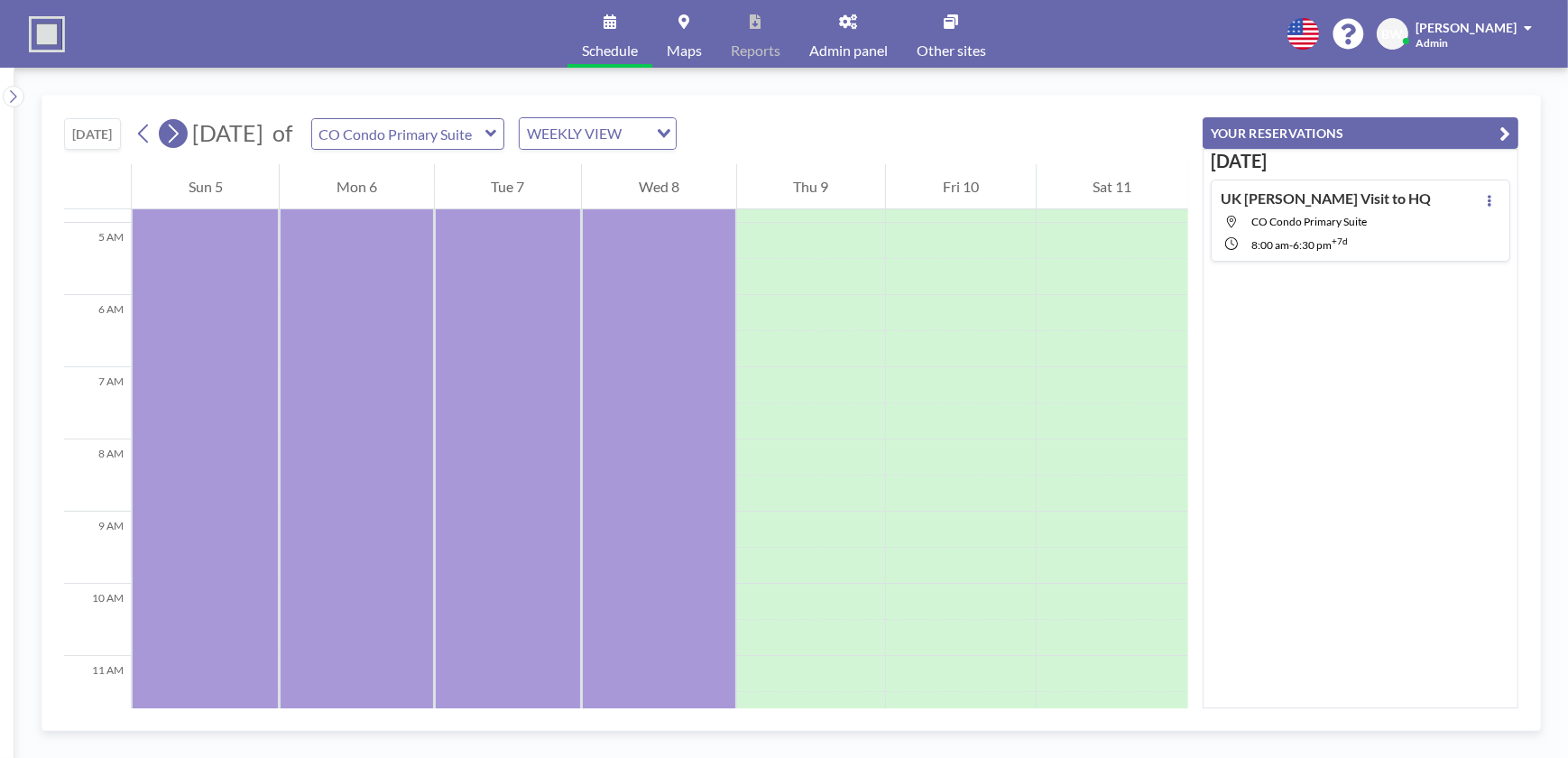
scroll to position [541, 0]
click at [175, 132] on icon at bounding box center [173, 133] width 18 height 27
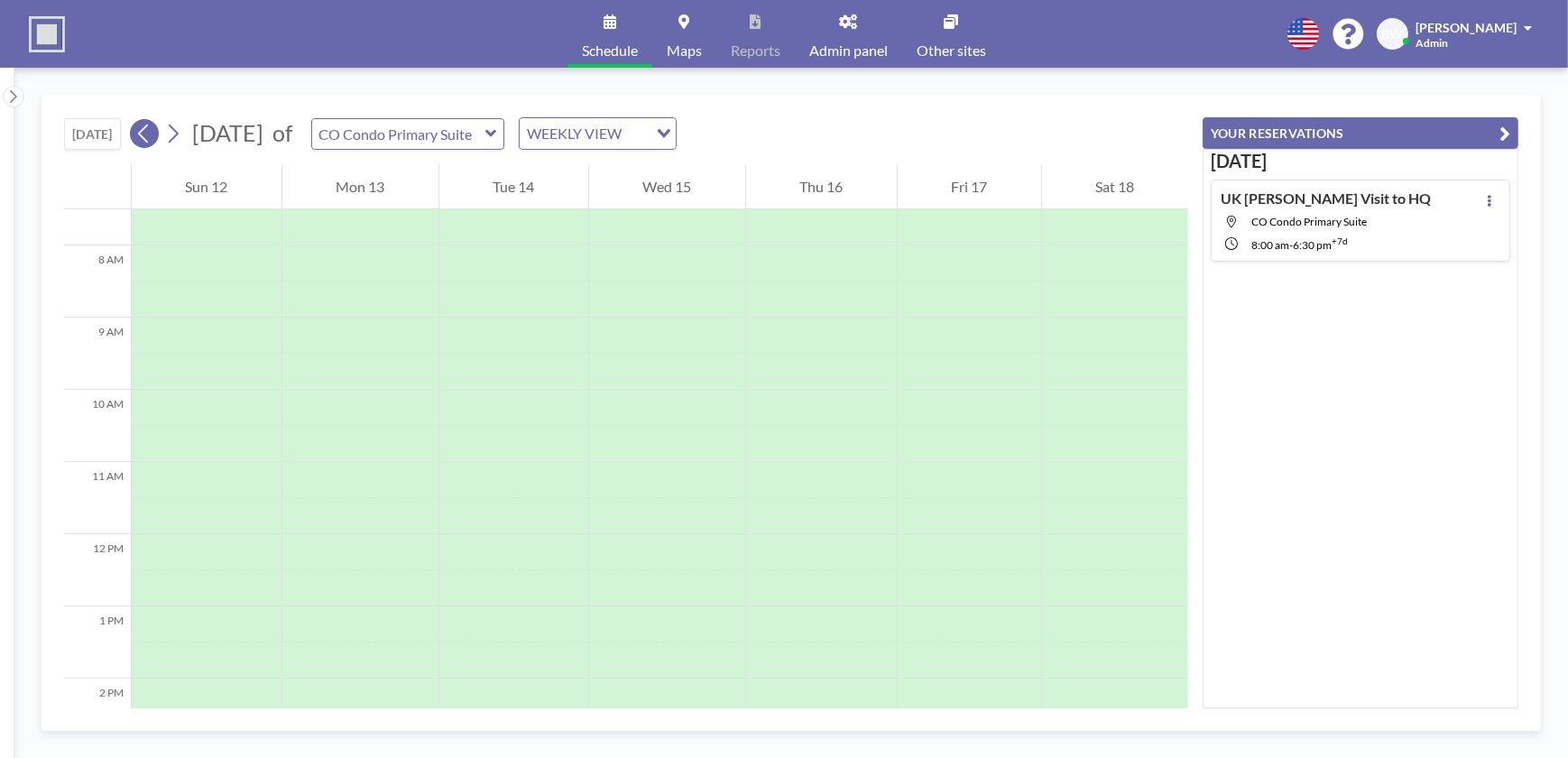
click at [149, 130] on icon at bounding box center [144, 133] width 18 height 27
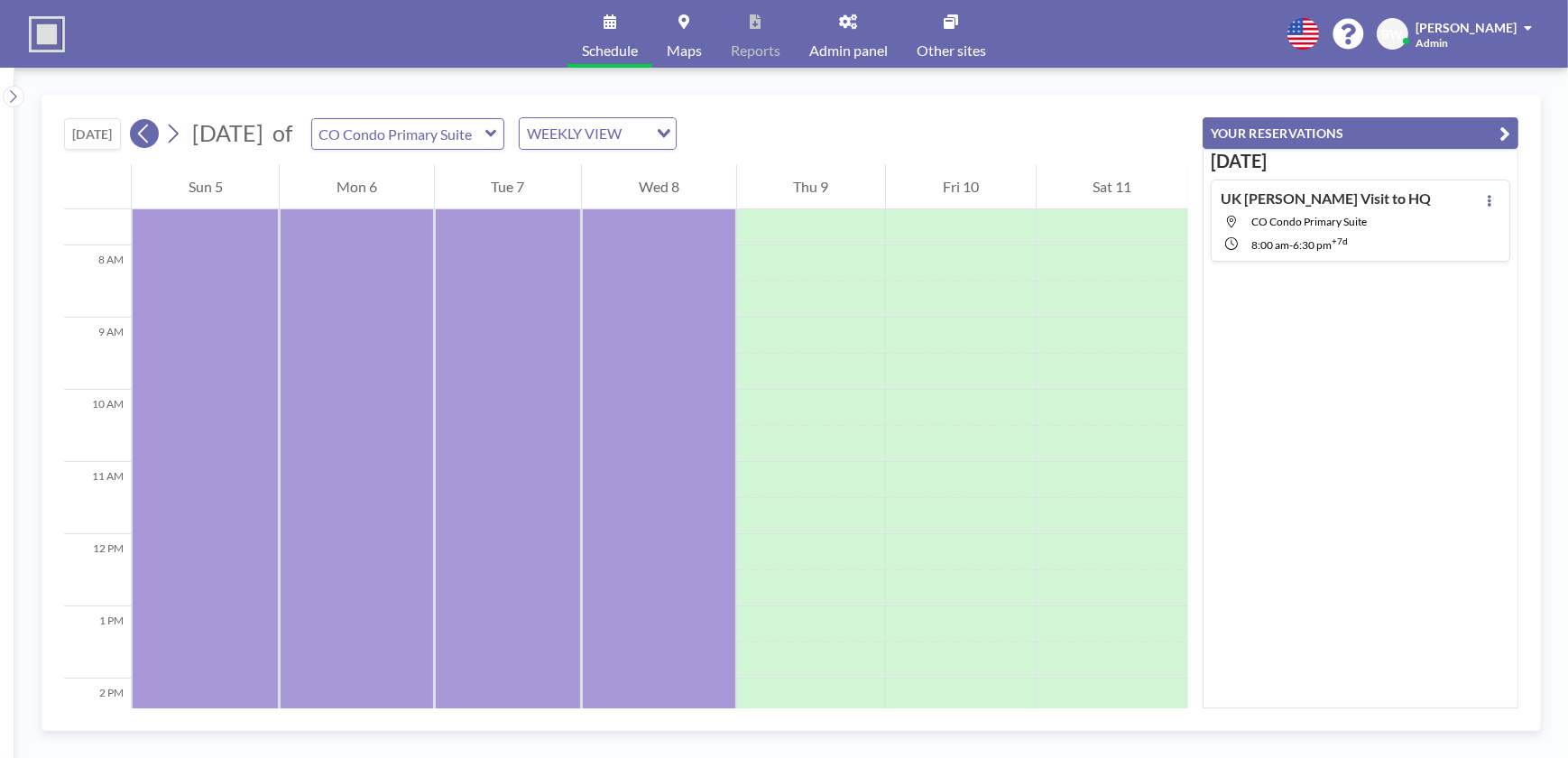
click at [149, 130] on icon at bounding box center [144, 133] width 18 height 27
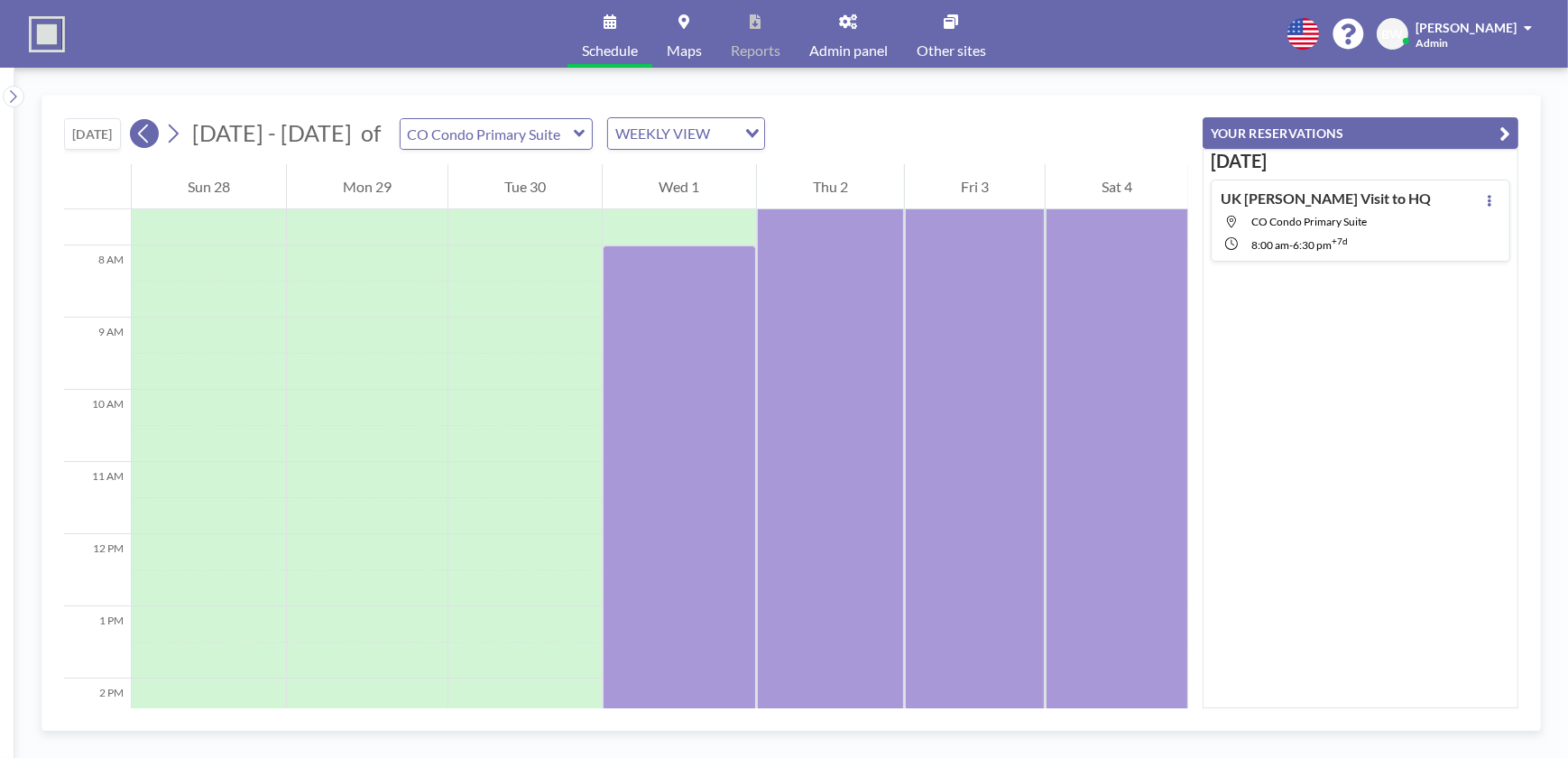
click at [149, 130] on icon at bounding box center [144, 133] width 18 height 27
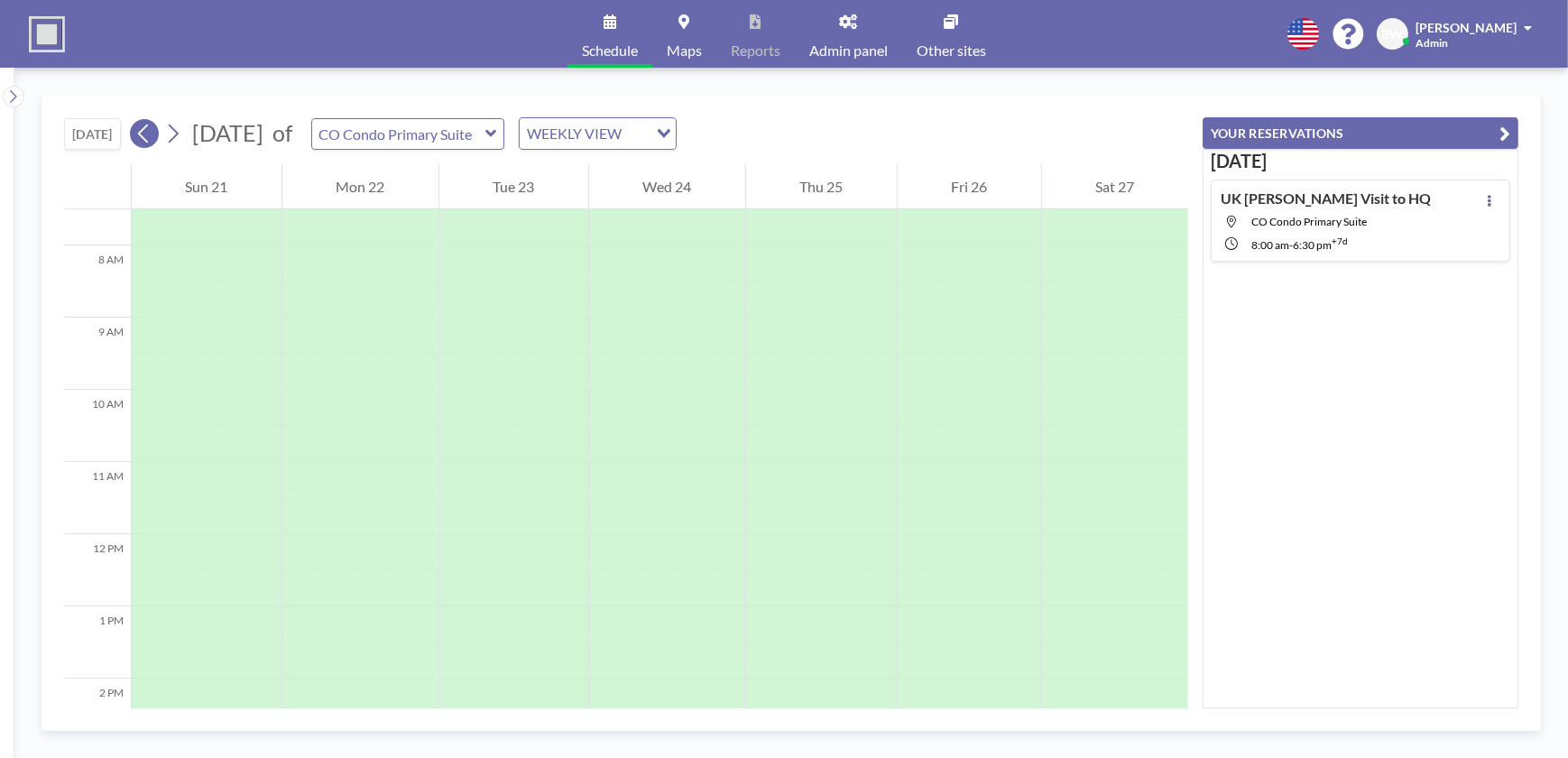
click at [146, 130] on icon at bounding box center [144, 133] width 18 height 27
